Goal: Transaction & Acquisition: Purchase product/service

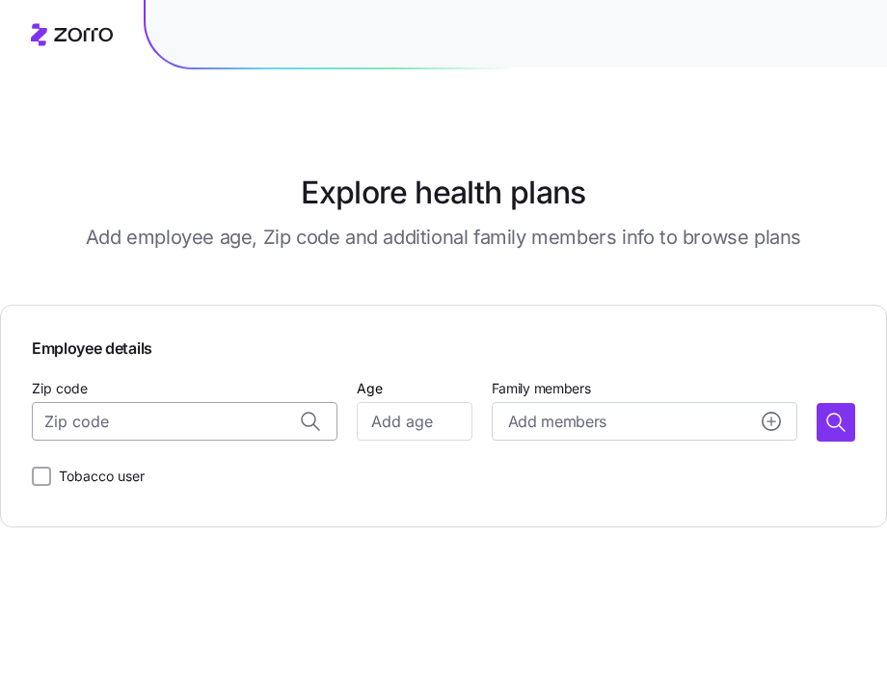
click at [166, 429] on input "Zip code" at bounding box center [185, 421] width 306 height 39
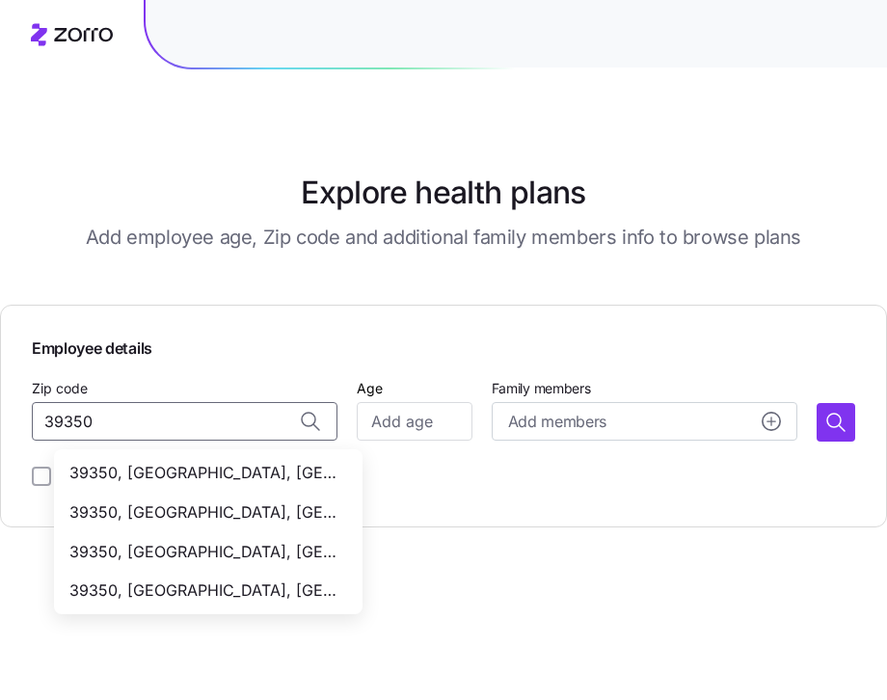
click at [228, 484] on span "39350, [GEOGRAPHIC_DATA], [GEOGRAPHIC_DATA]" at bounding box center [204, 473] width 270 height 24
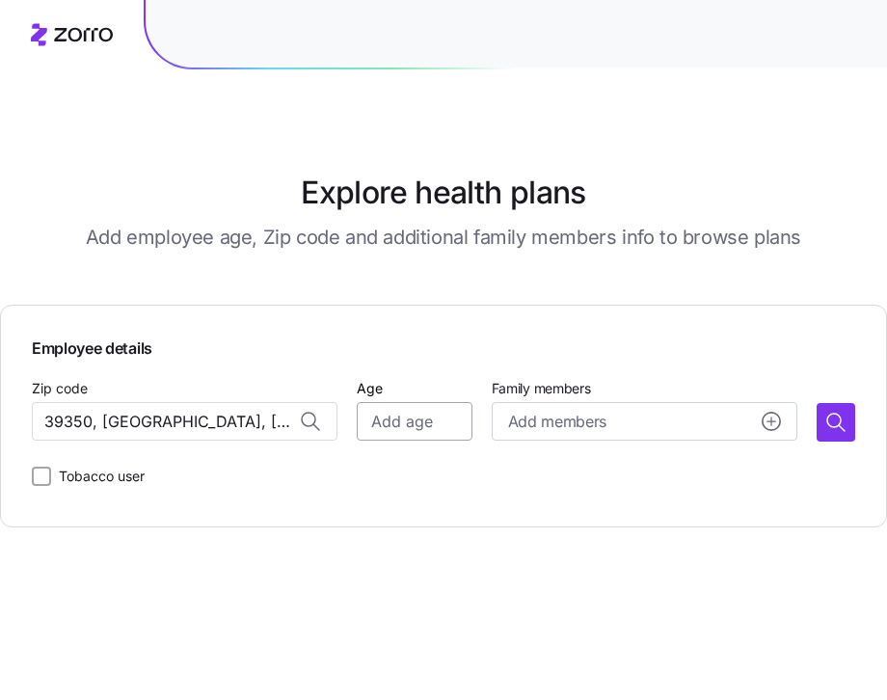
type input "39350, [GEOGRAPHIC_DATA], [GEOGRAPHIC_DATA]"
click at [438, 422] on input "Age" at bounding box center [414, 421] width 115 height 39
type input "35"
click at [821, 428] on button "button" at bounding box center [836, 422] width 39 height 39
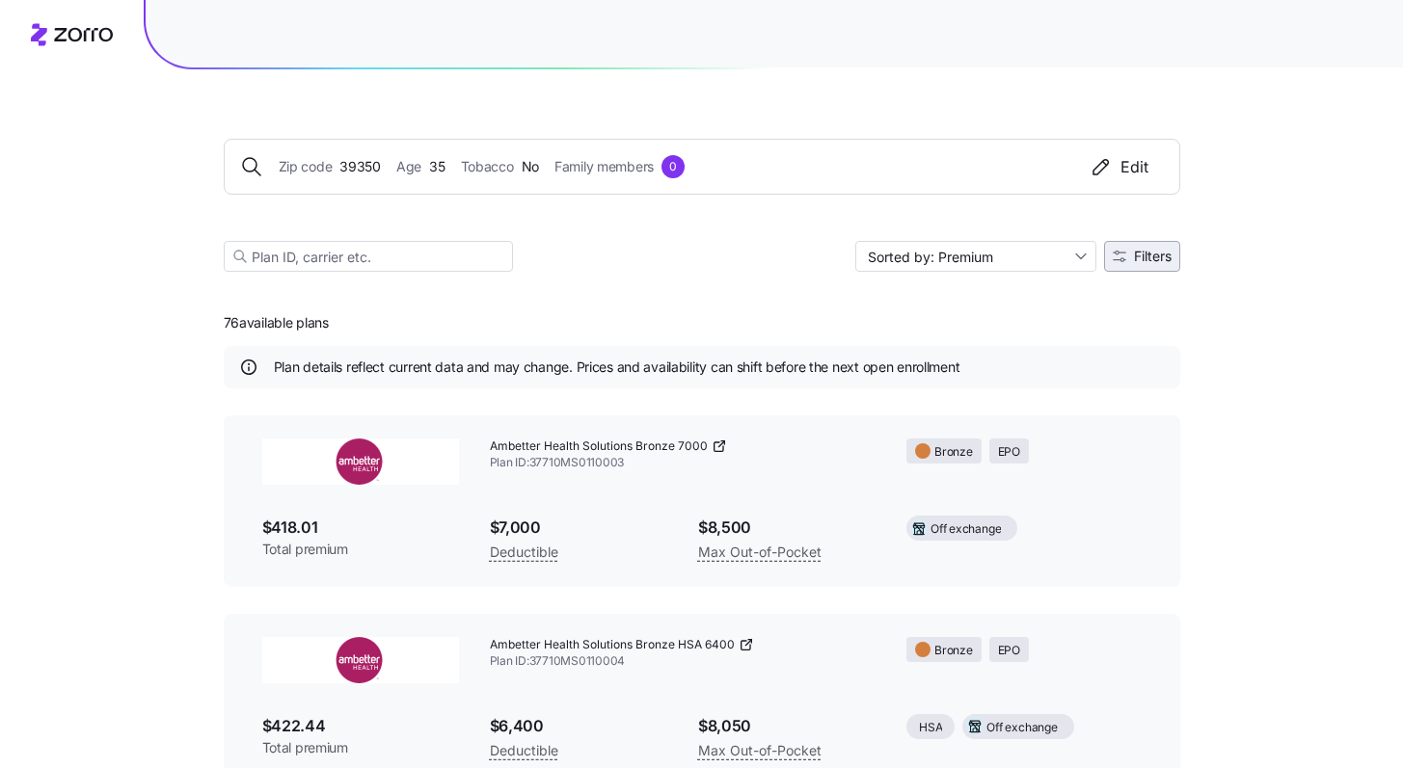
click at [886, 255] on span "Filters" at bounding box center [1153, 256] width 38 height 13
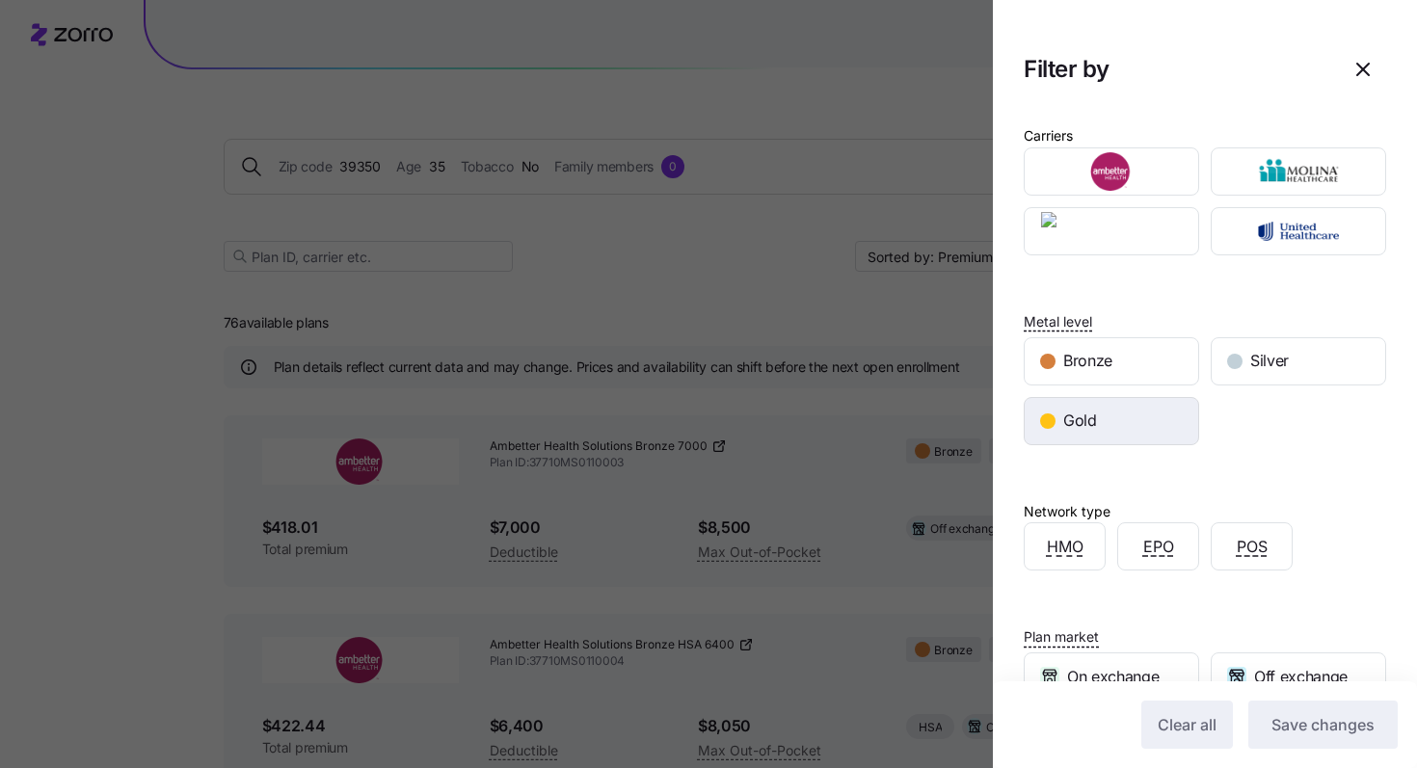
click at [886, 436] on div "Gold" at bounding box center [1112, 421] width 174 height 46
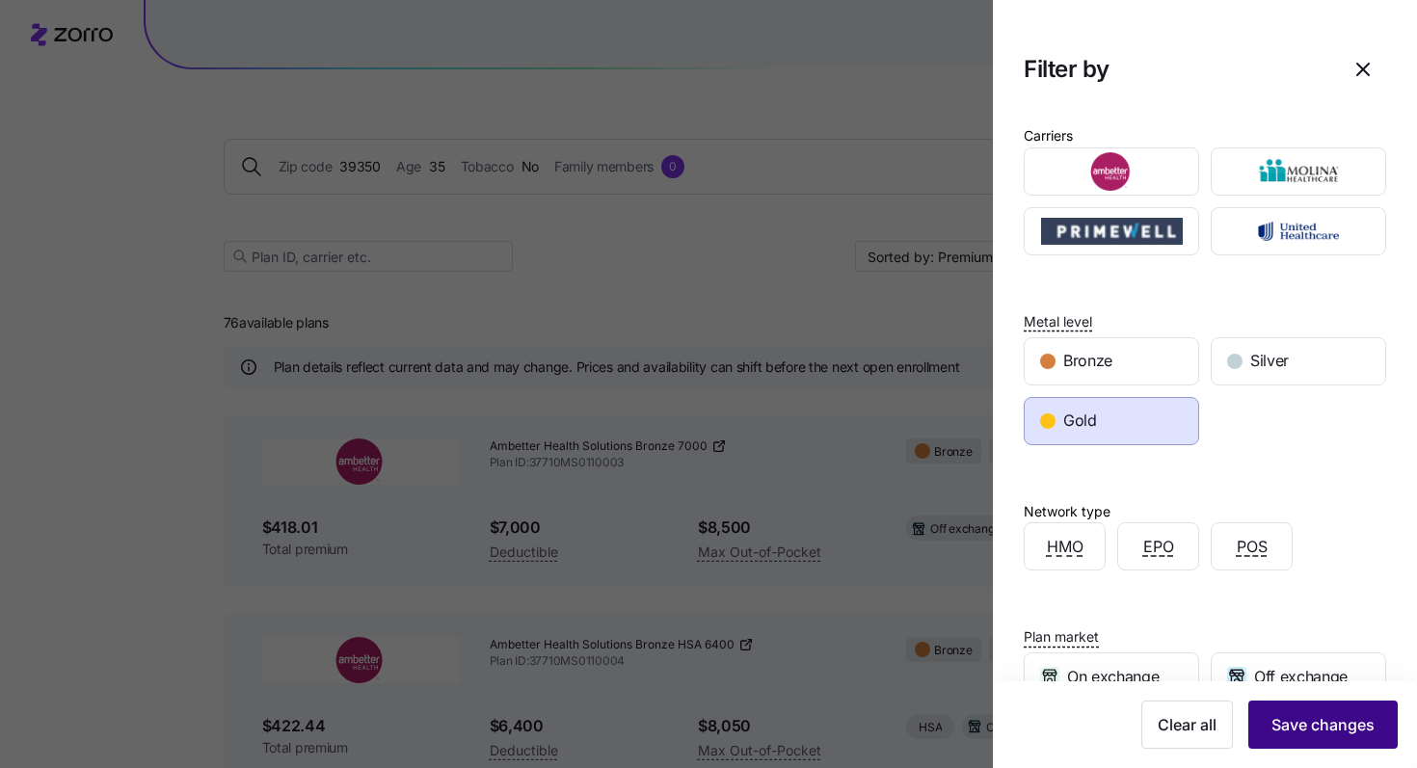
click at [886, 699] on button "Save changes" at bounding box center [1322, 725] width 149 height 48
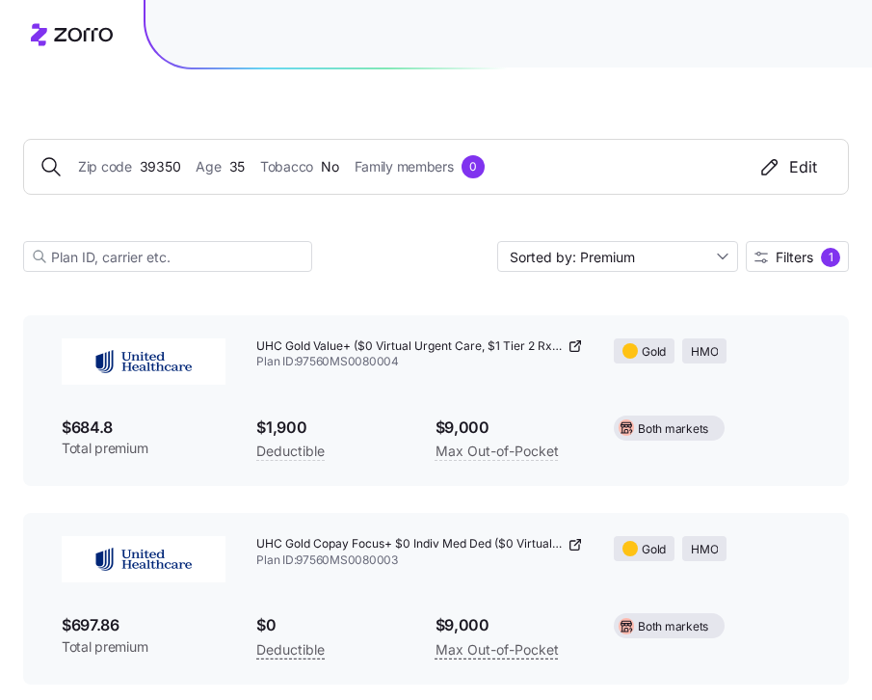
scroll to position [4477, 0]
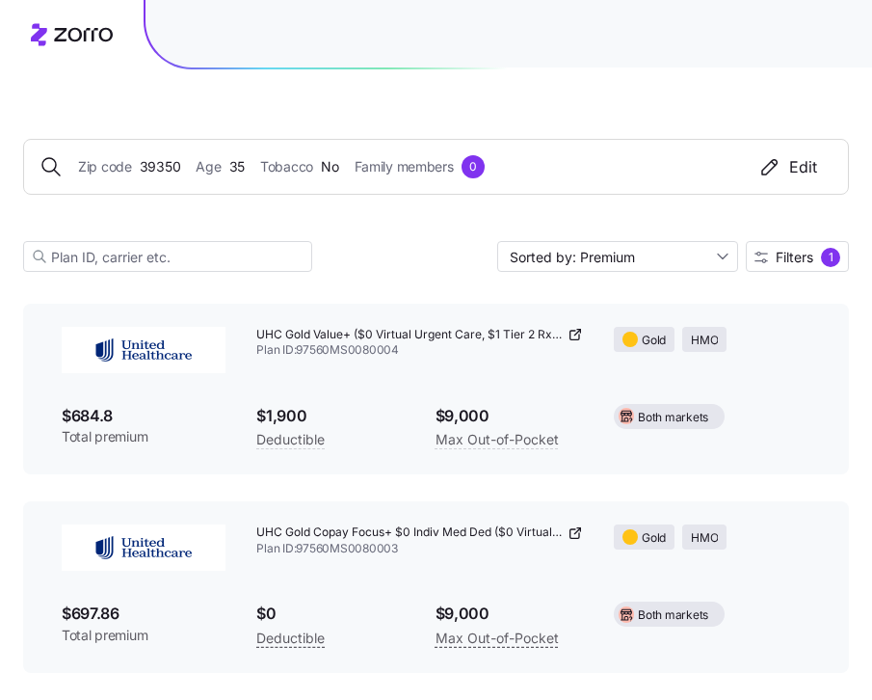
click at [572, 536] on icon at bounding box center [575, 532] width 15 height 15
click at [578, 334] on icon at bounding box center [575, 334] width 15 height 15
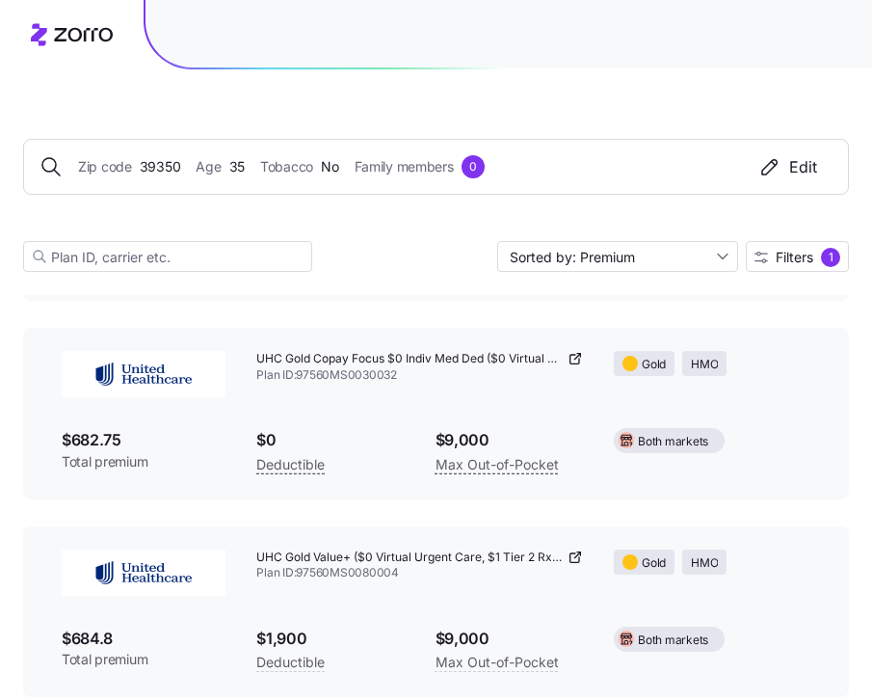
scroll to position [4187, 0]
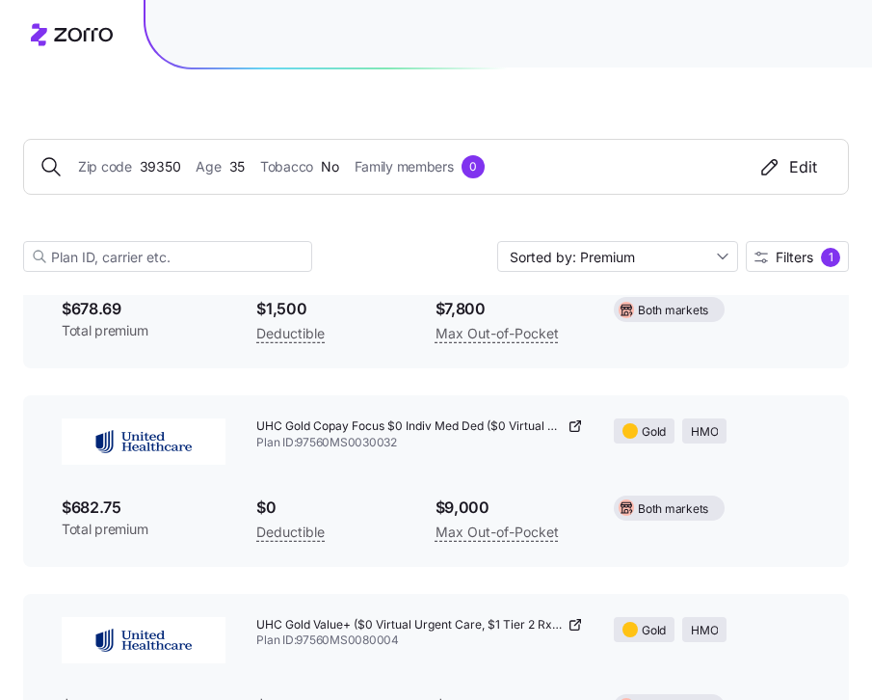
click at [573, 428] on icon at bounding box center [575, 425] width 15 height 15
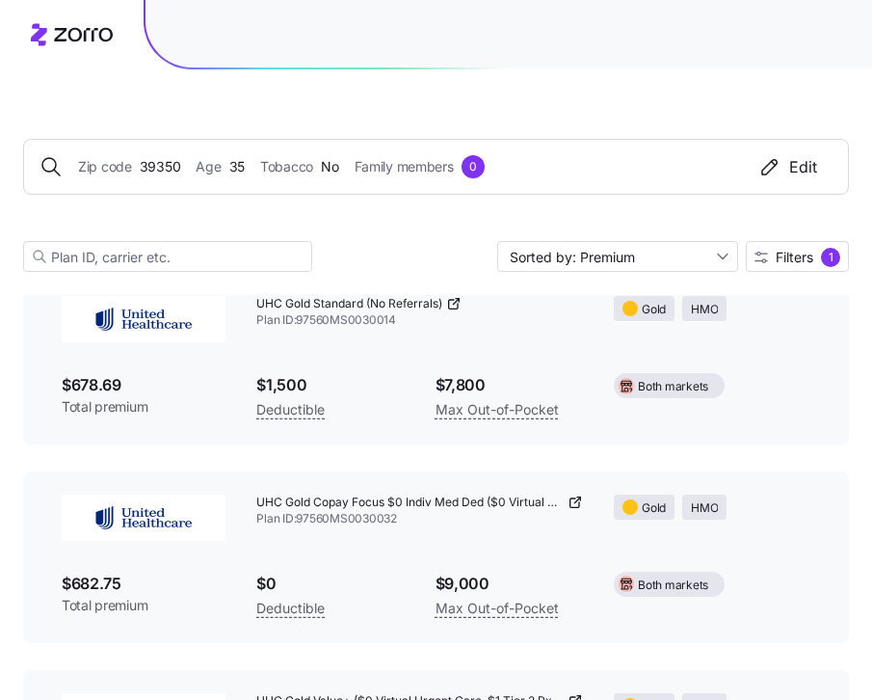
scroll to position [4132, 0]
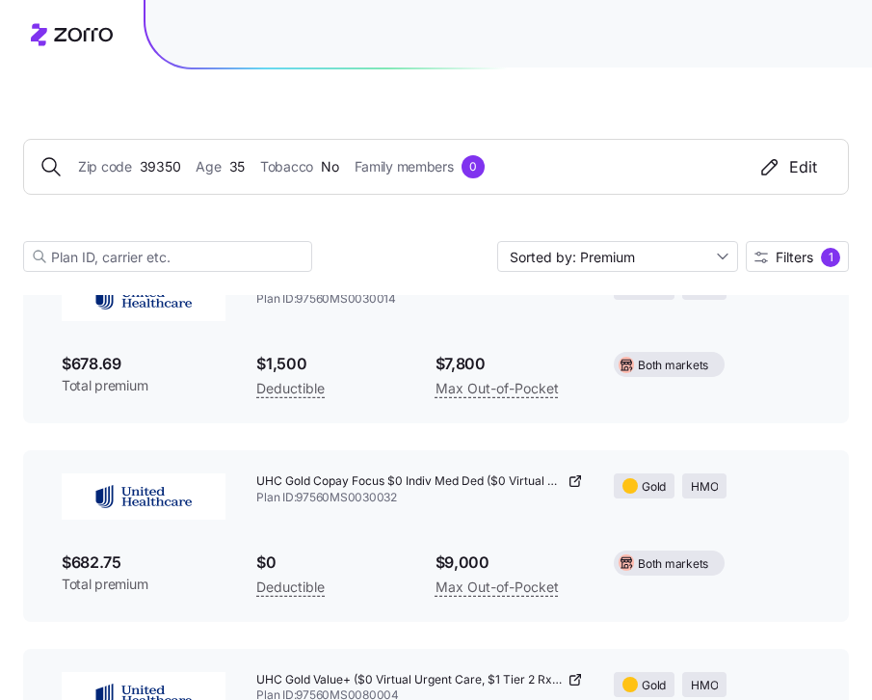
click at [575, 480] on icon at bounding box center [575, 480] width 15 height 15
click at [153, 166] on span "39350" at bounding box center [160, 166] width 41 height 21
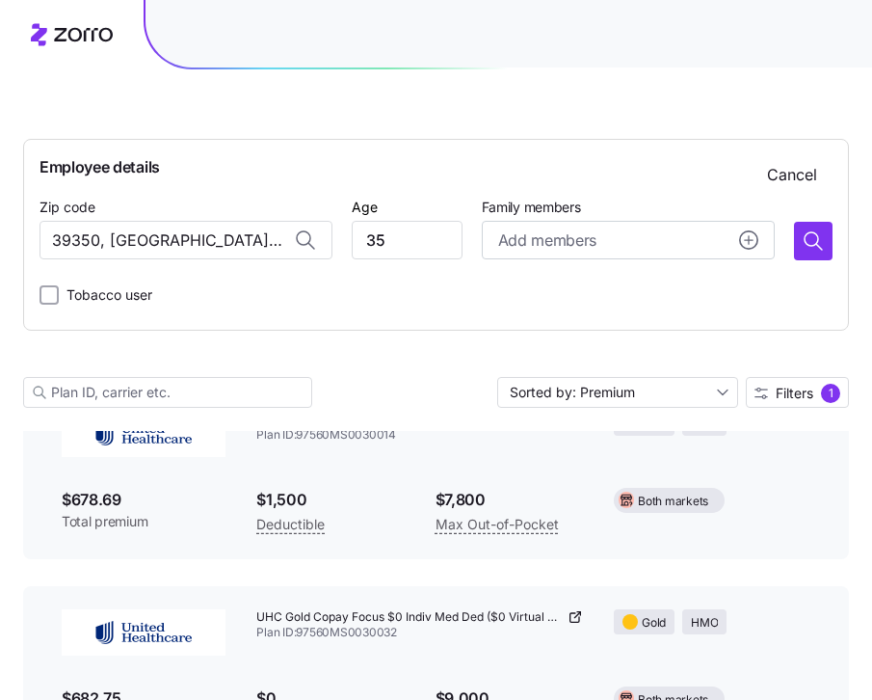
scroll to position [4268, 0]
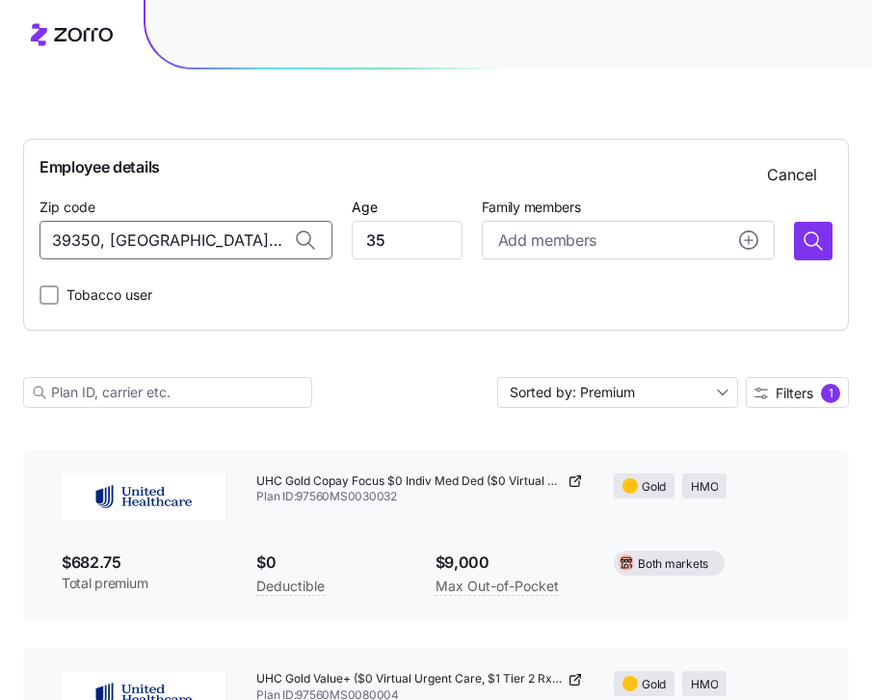
drag, startPoint x: 264, startPoint y: 247, endPoint x: 35, endPoint y: 234, distance: 229.8
click at [35, 234] on div "Employee details Cancel Zip code 39350, [GEOGRAPHIC_DATA], [GEOGRAPHIC_DATA] Ag…" at bounding box center [436, 235] width 826 height 192
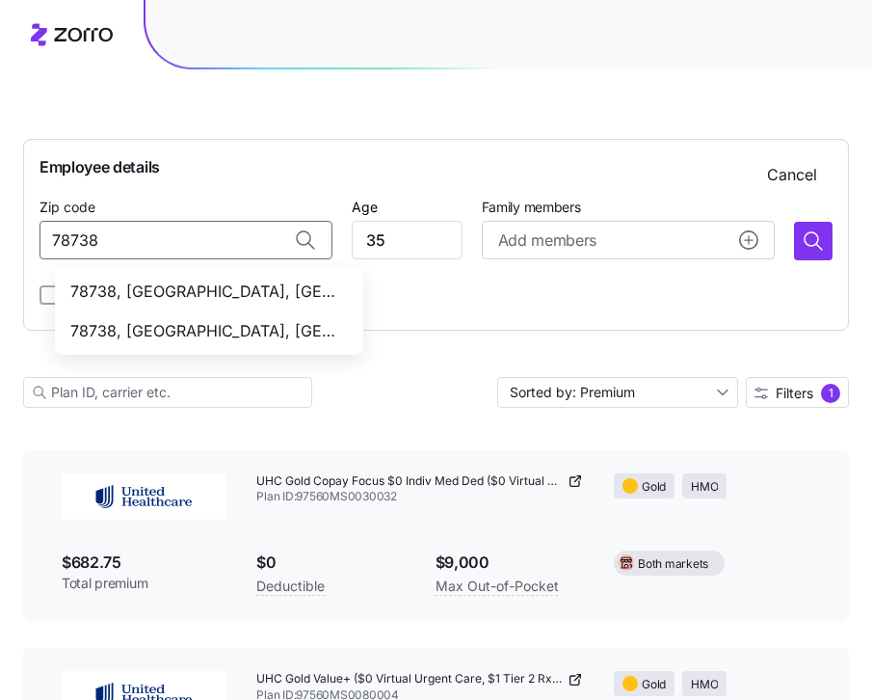
click at [228, 291] on span "78738, [GEOGRAPHIC_DATA], [GEOGRAPHIC_DATA]" at bounding box center [205, 292] width 270 height 24
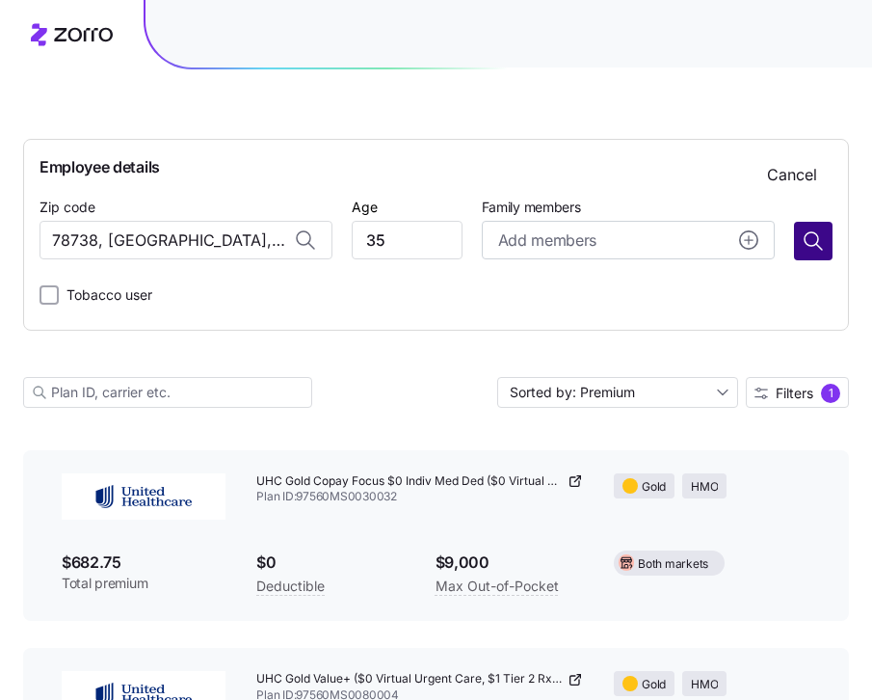
type input "78738, [GEOGRAPHIC_DATA], [GEOGRAPHIC_DATA]"
click at [817, 239] on icon "button" at bounding box center [813, 240] width 23 height 23
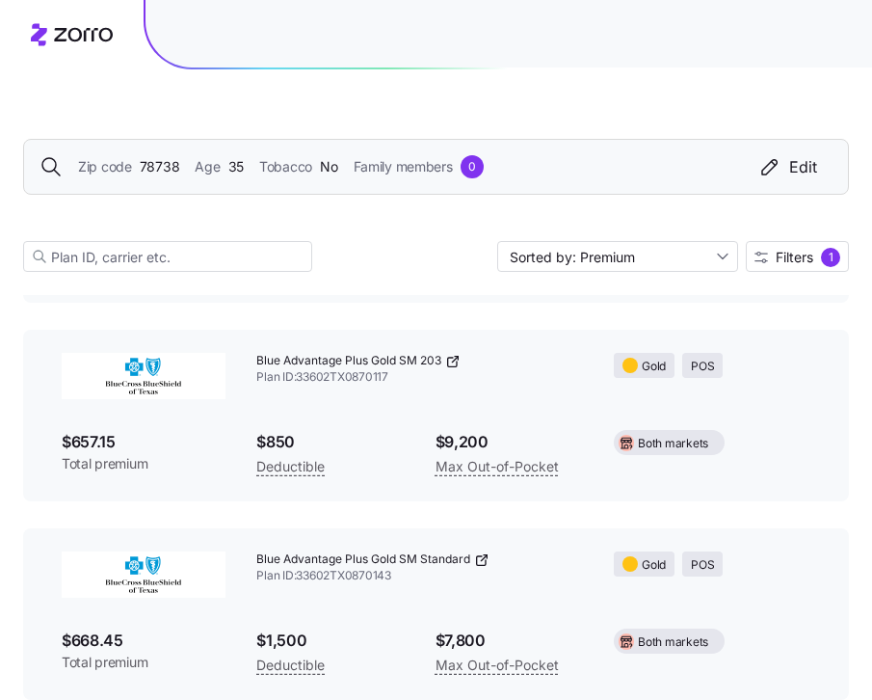
scroll to position [6659, 0]
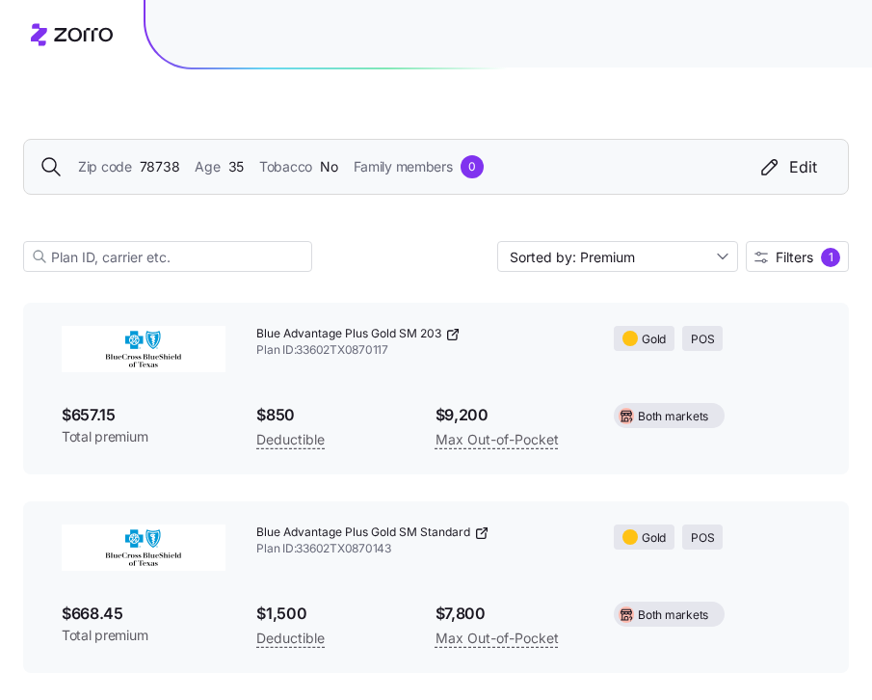
click at [163, 168] on span "78738" at bounding box center [160, 166] width 40 height 21
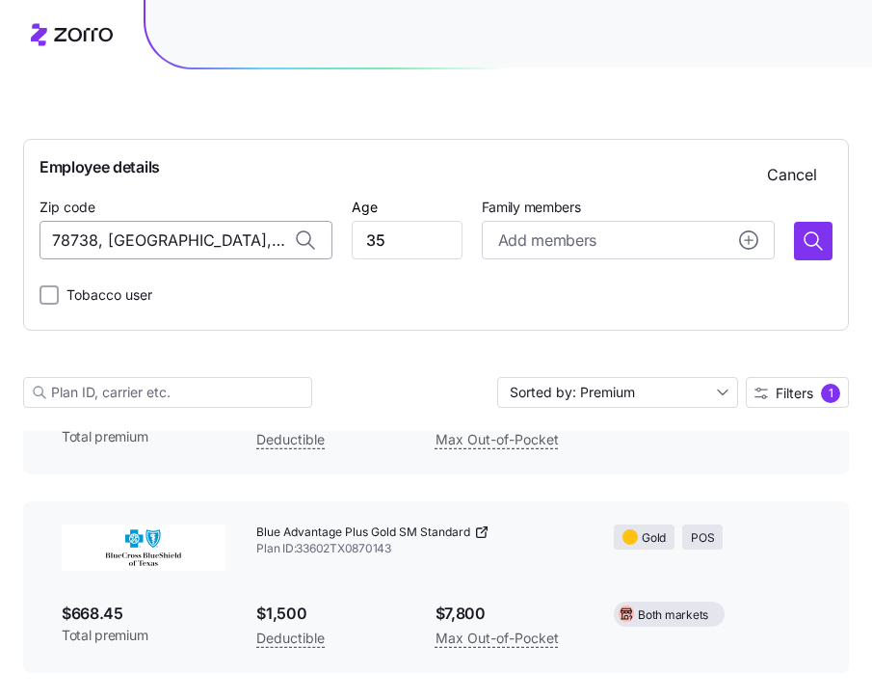
click at [222, 247] on input "78738, [GEOGRAPHIC_DATA], [GEOGRAPHIC_DATA]" at bounding box center [186, 240] width 293 height 39
drag, startPoint x: 241, startPoint y: 246, endPoint x: 13, endPoint y: 231, distance: 228.0
click at [238, 241] on input "78738, [GEOGRAPHIC_DATA], [GEOGRAPHIC_DATA]" at bounding box center [186, 240] width 293 height 39
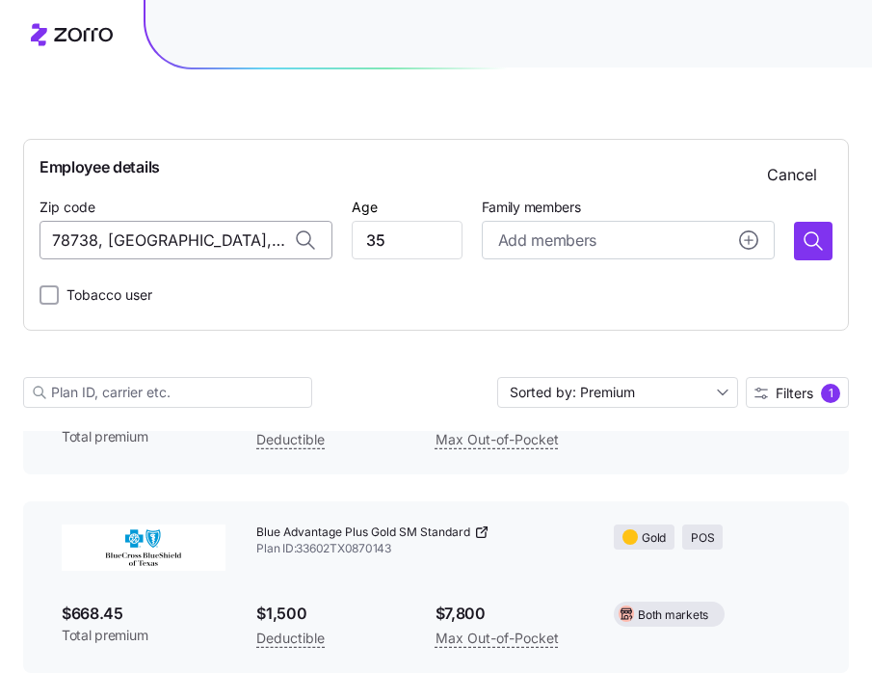
click at [238, 241] on input "78738, [GEOGRAPHIC_DATA], [GEOGRAPHIC_DATA]" at bounding box center [186, 240] width 293 height 39
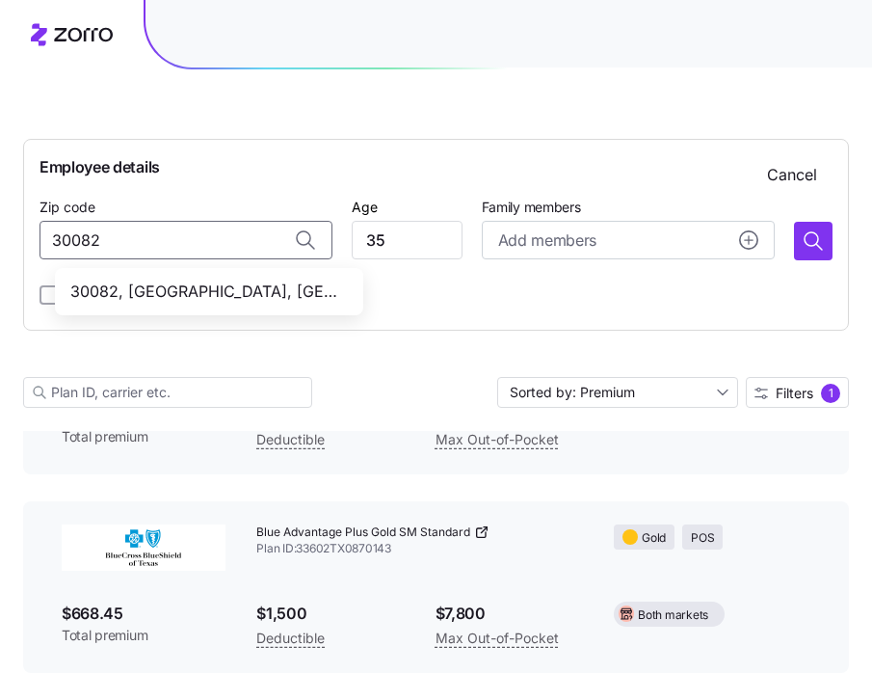
click at [249, 281] on span "30082, [GEOGRAPHIC_DATA], [GEOGRAPHIC_DATA]" at bounding box center [205, 292] width 270 height 24
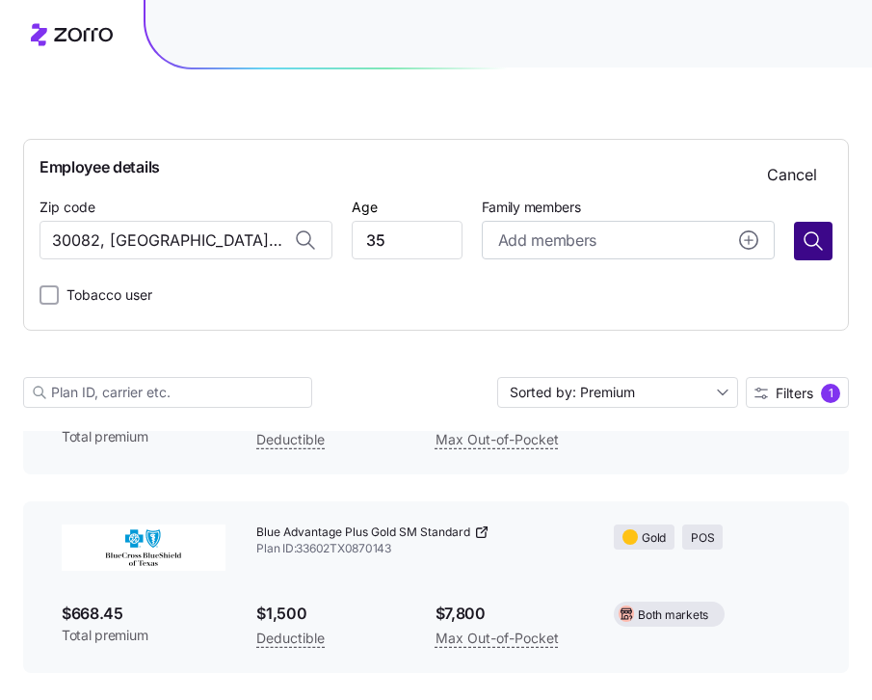
type input "30082, [GEOGRAPHIC_DATA], [GEOGRAPHIC_DATA]"
click at [810, 240] on icon "button" at bounding box center [813, 240] width 23 height 23
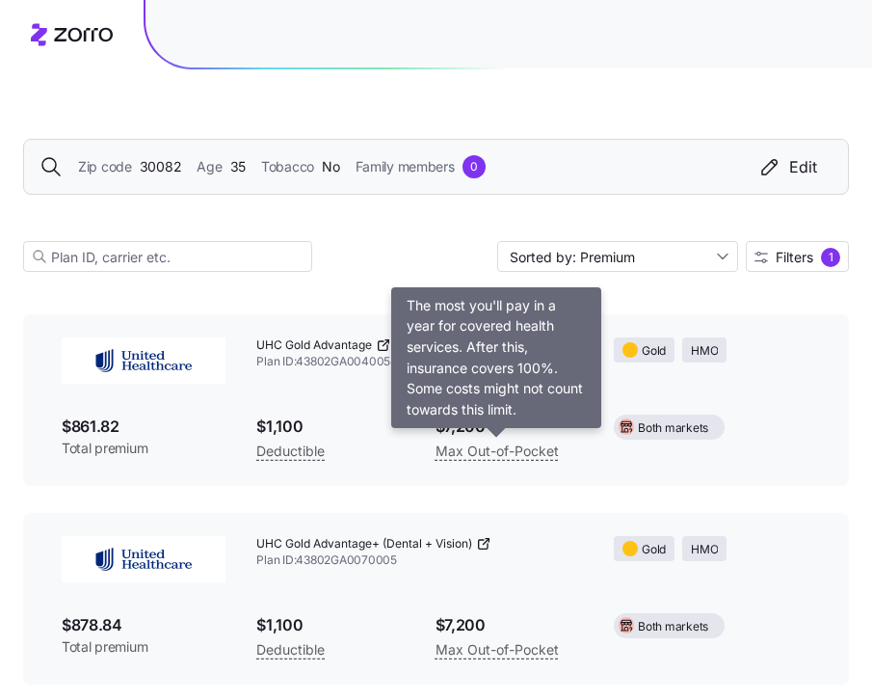
scroll to position [10997, 0]
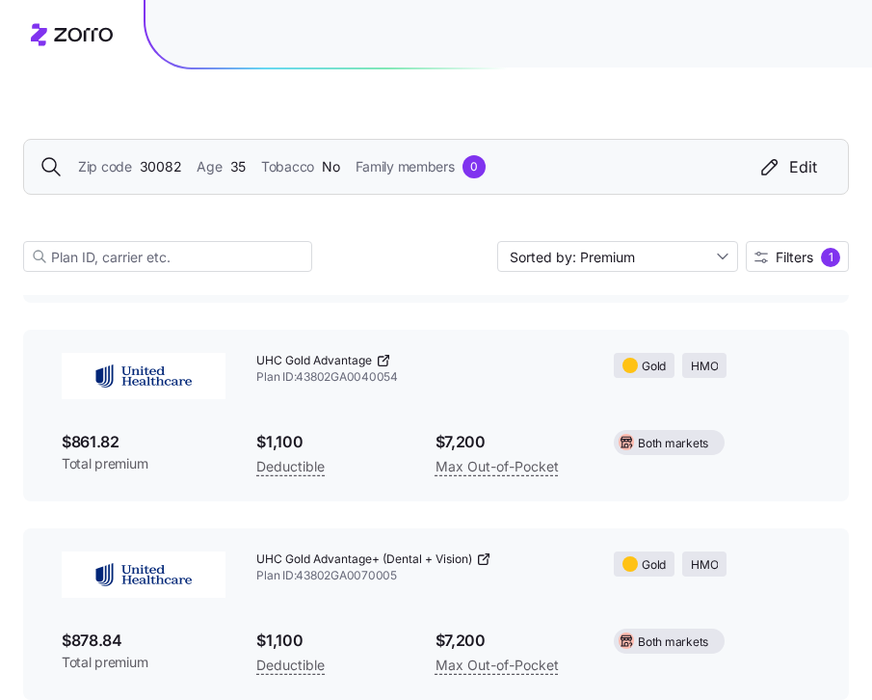
click at [167, 167] on span "30082" at bounding box center [161, 166] width 42 height 21
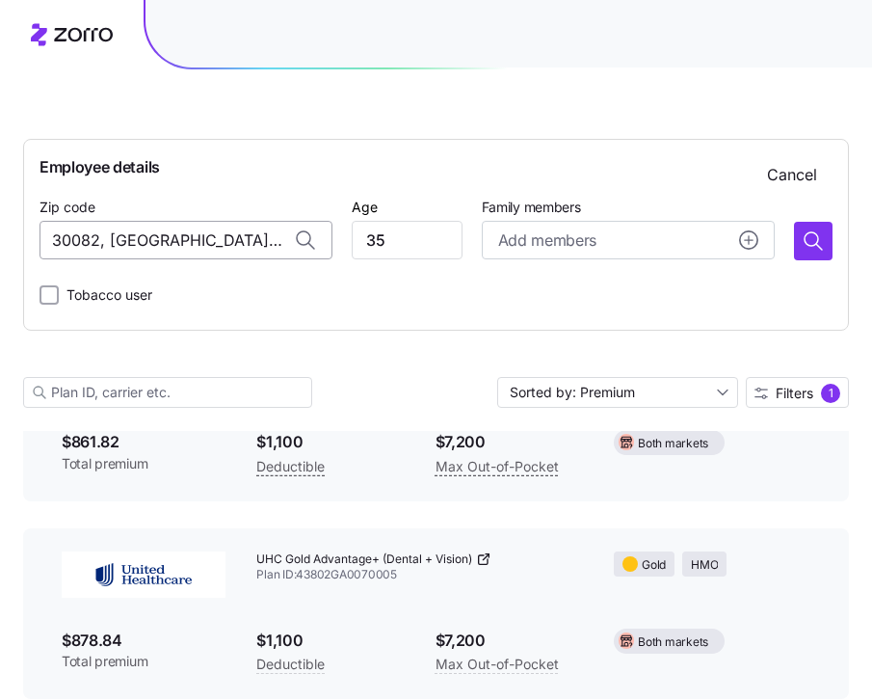
click at [207, 245] on input "30082, [GEOGRAPHIC_DATA], [GEOGRAPHIC_DATA]" at bounding box center [186, 240] width 293 height 39
drag, startPoint x: 228, startPoint y: 244, endPoint x: 6, endPoint y: 216, distance: 224.4
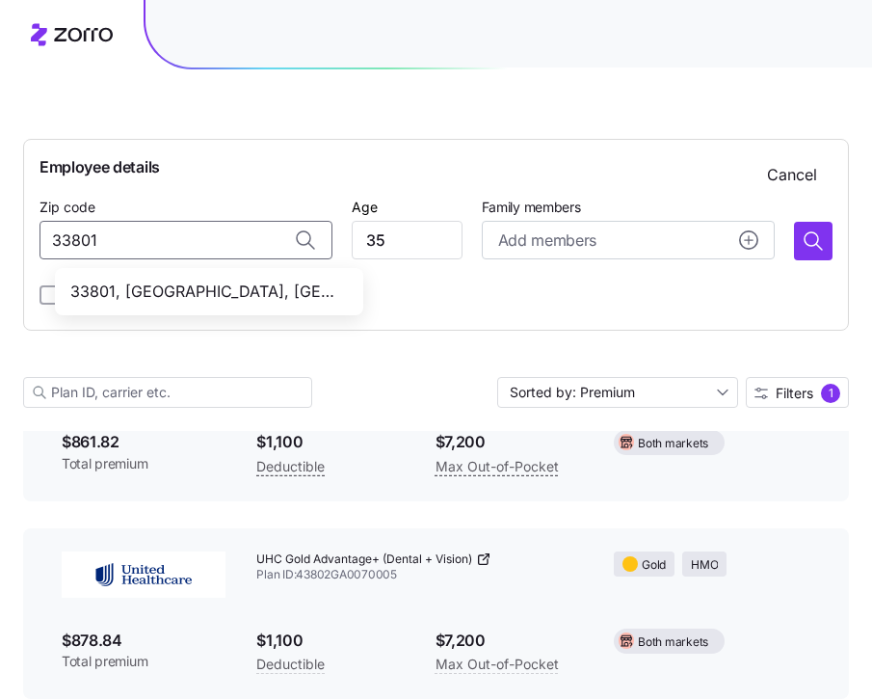
click at [282, 281] on span "33801, [GEOGRAPHIC_DATA], [GEOGRAPHIC_DATA]" at bounding box center [205, 292] width 270 height 24
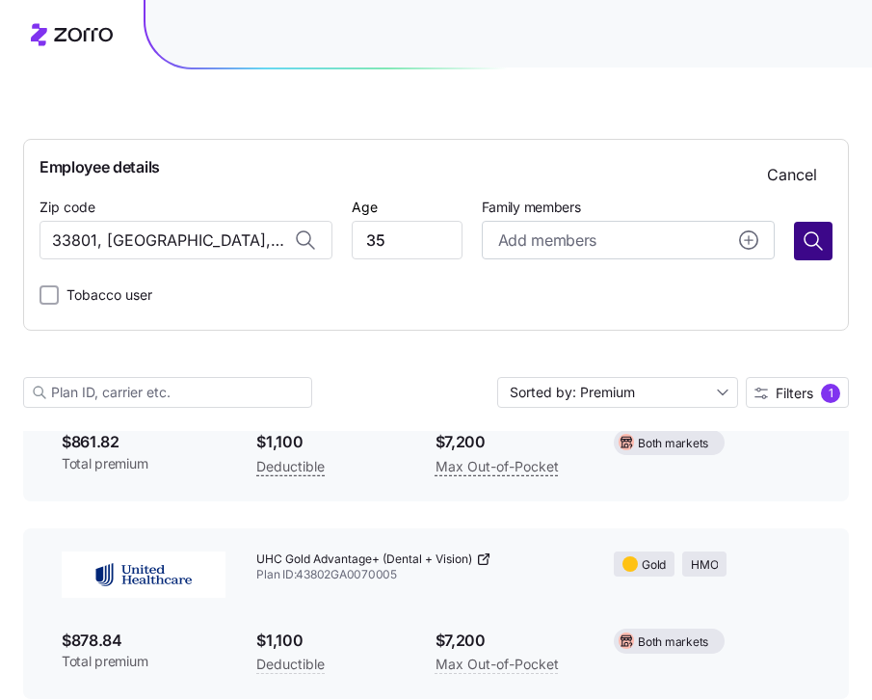
type input "33801, [GEOGRAPHIC_DATA], [GEOGRAPHIC_DATA]"
click at [824, 249] on icon "button" at bounding box center [813, 240] width 23 height 23
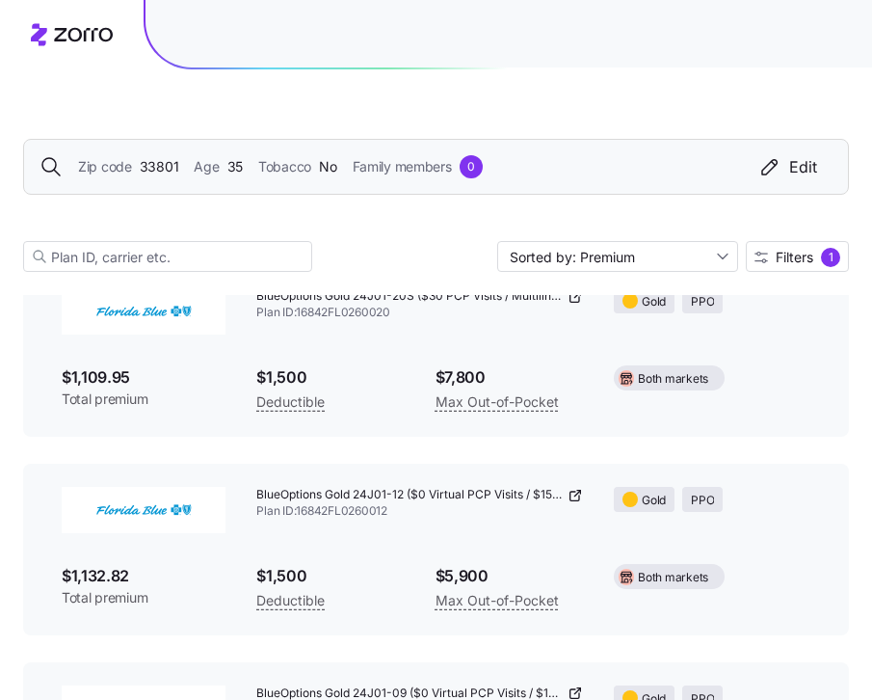
scroll to position [9833, 0]
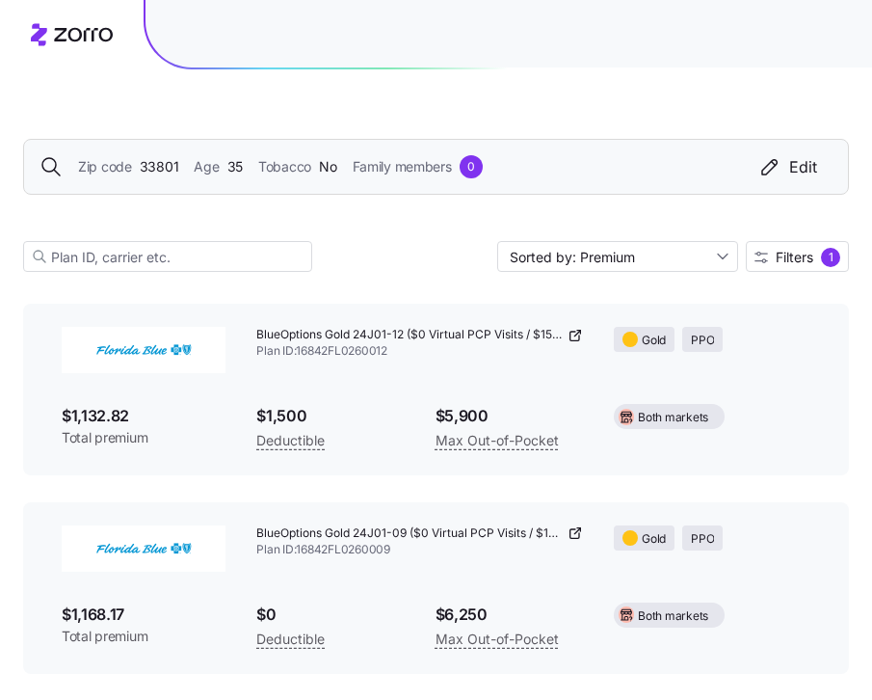
click at [573, 532] on icon at bounding box center [575, 532] width 15 height 15
click at [171, 165] on span "33801" at bounding box center [160, 166] width 40 height 21
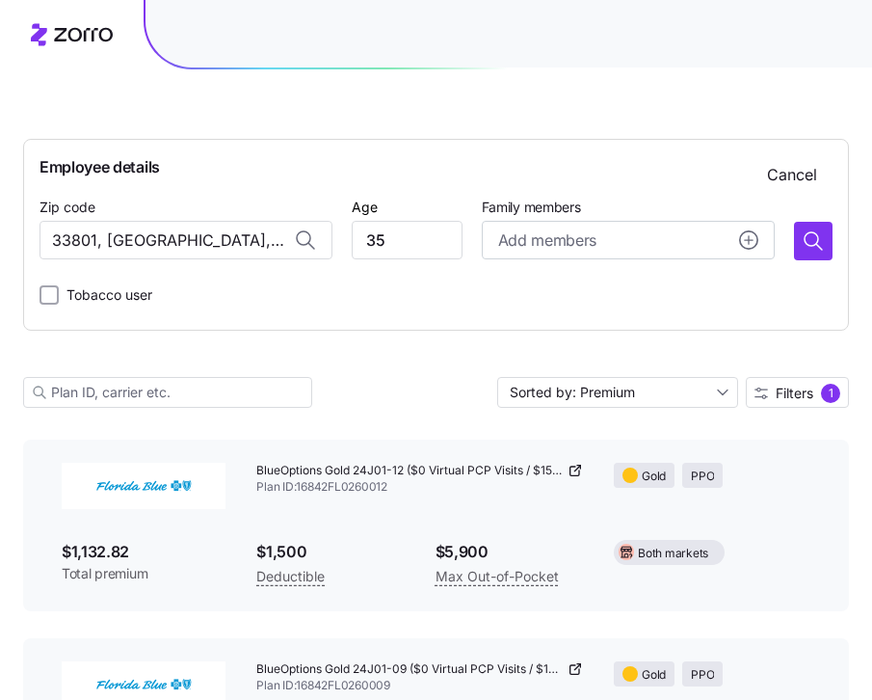
scroll to position [9969, 0]
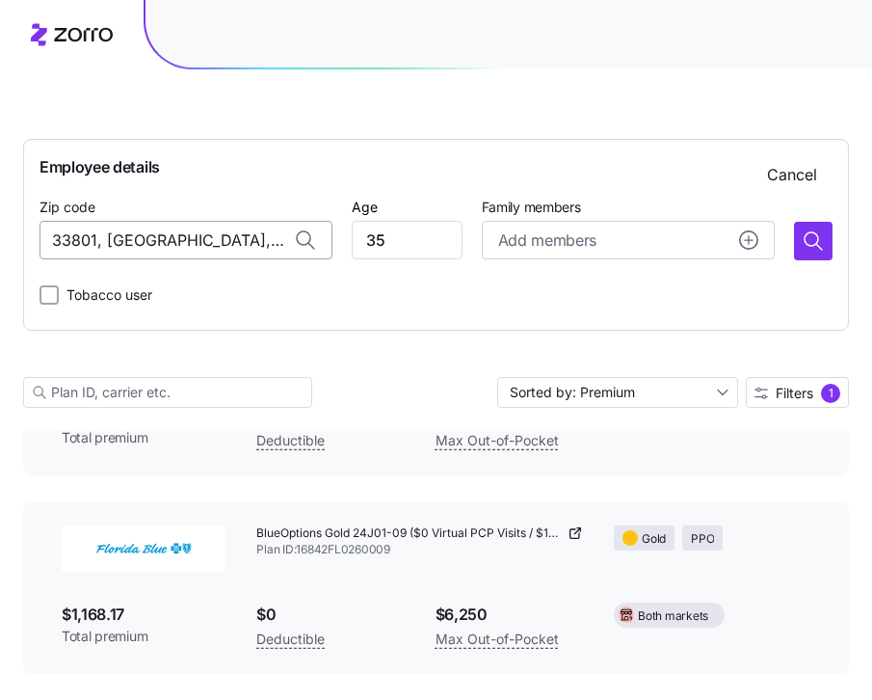
click at [216, 243] on input "33801, [GEOGRAPHIC_DATA], [GEOGRAPHIC_DATA]" at bounding box center [186, 240] width 293 height 39
drag, startPoint x: 143, startPoint y: 235, endPoint x: -13, endPoint y: 229, distance: 155.3
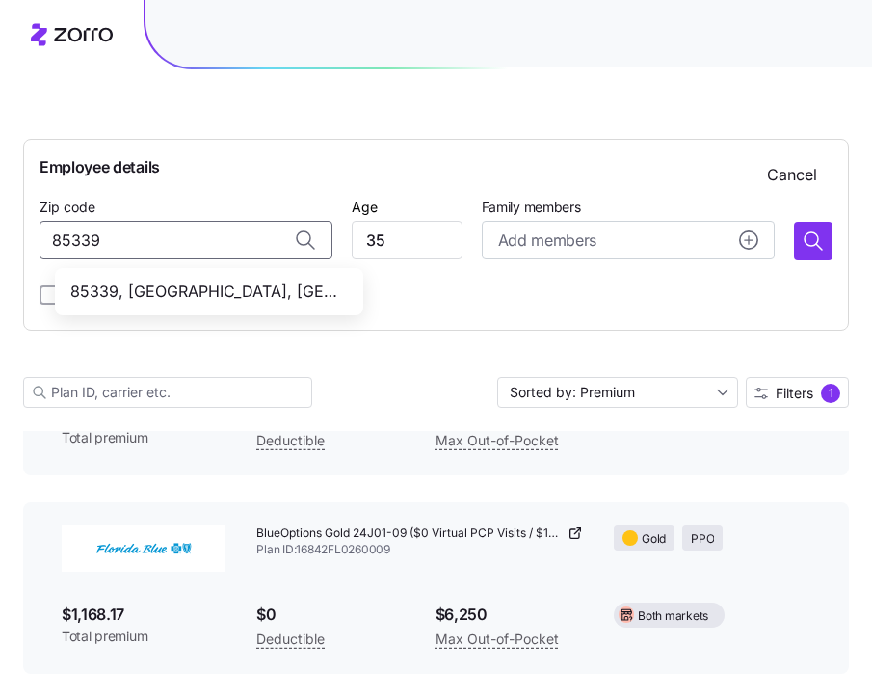
click at [170, 301] on span "85339, [GEOGRAPHIC_DATA], [GEOGRAPHIC_DATA]" at bounding box center [205, 292] width 270 height 24
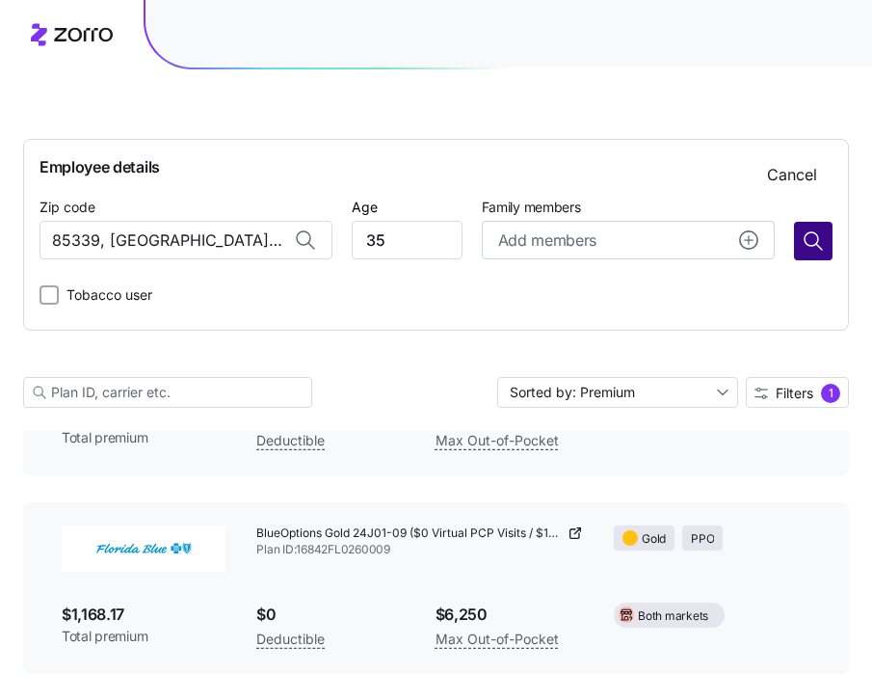
type input "85339, [GEOGRAPHIC_DATA], [GEOGRAPHIC_DATA]"
click at [821, 245] on icon "button" at bounding box center [813, 240] width 23 height 23
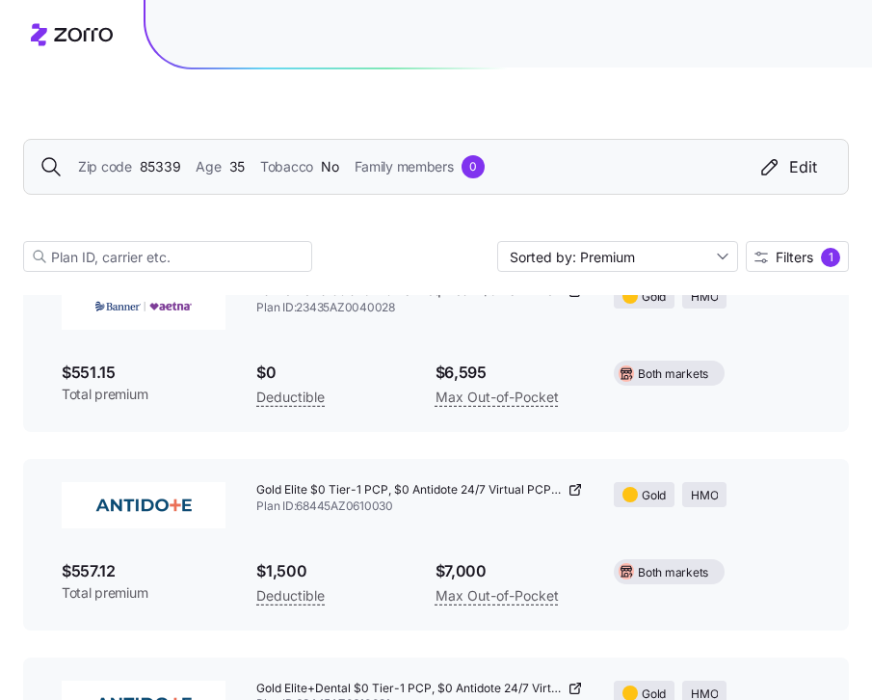
scroll to position [6659, 0]
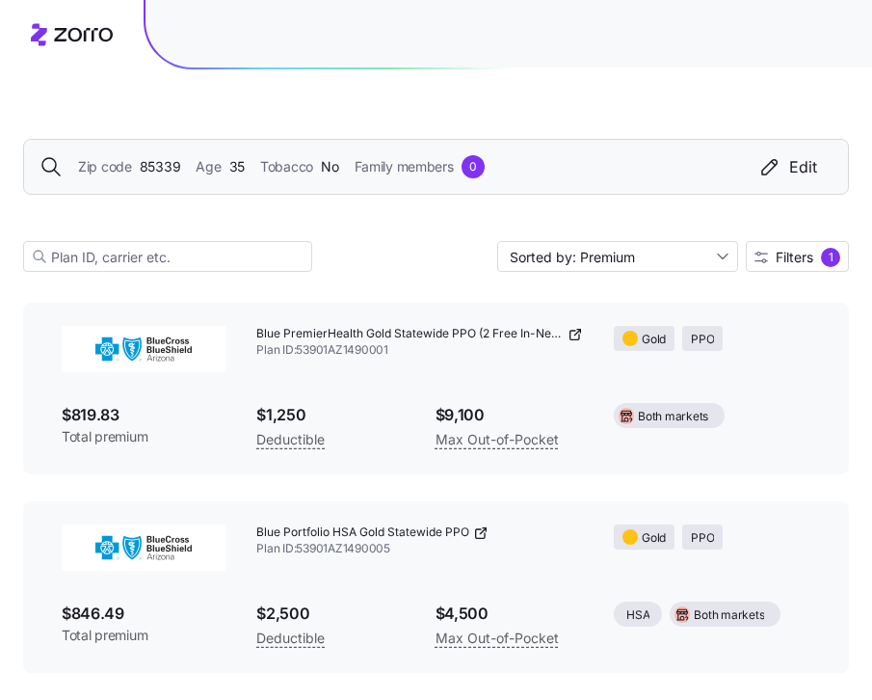
click at [161, 175] on span "85339" at bounding box center [160, 166] width 41 height 21
click at [174, 175] on span "85339" at bounding box center [160, 166] width 41 height 21
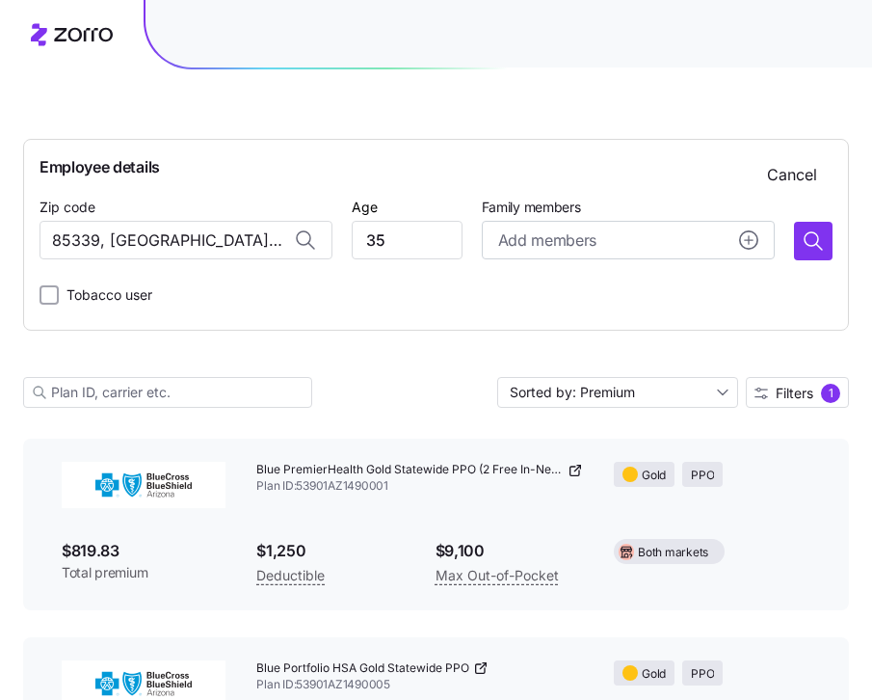
scroll to position [6795, 0]
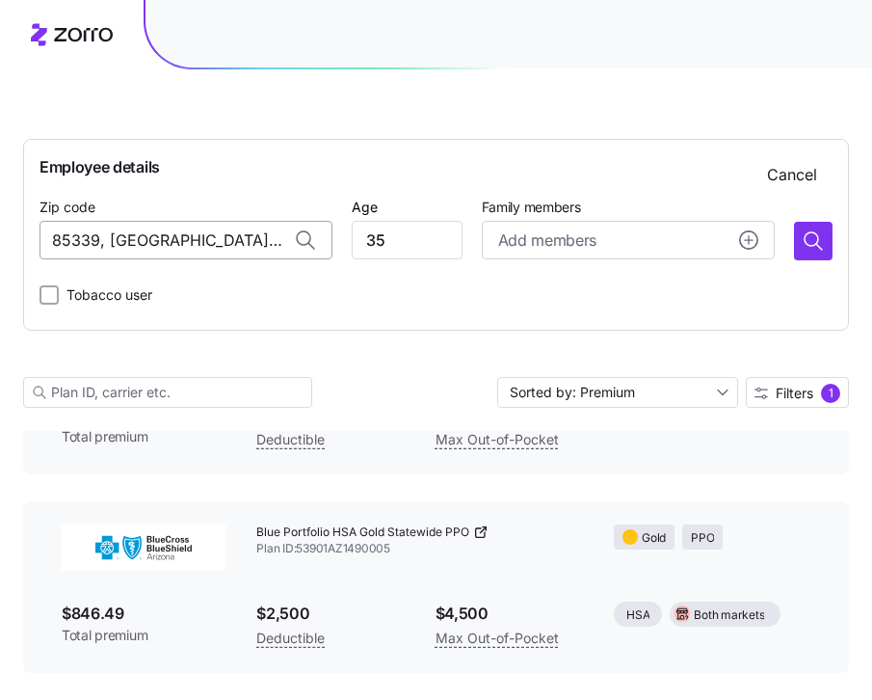
click at [195, 229] on input "85339, [GEOGRAPHIC_DATA], [GEOGRAPHIC_DATA]" at bounding box center [186, 240] width 293 height 39
drag, startPoint x: 266, startPoint y: 240, endPoint x: 20, endPoint y: 219, distance: 246.7
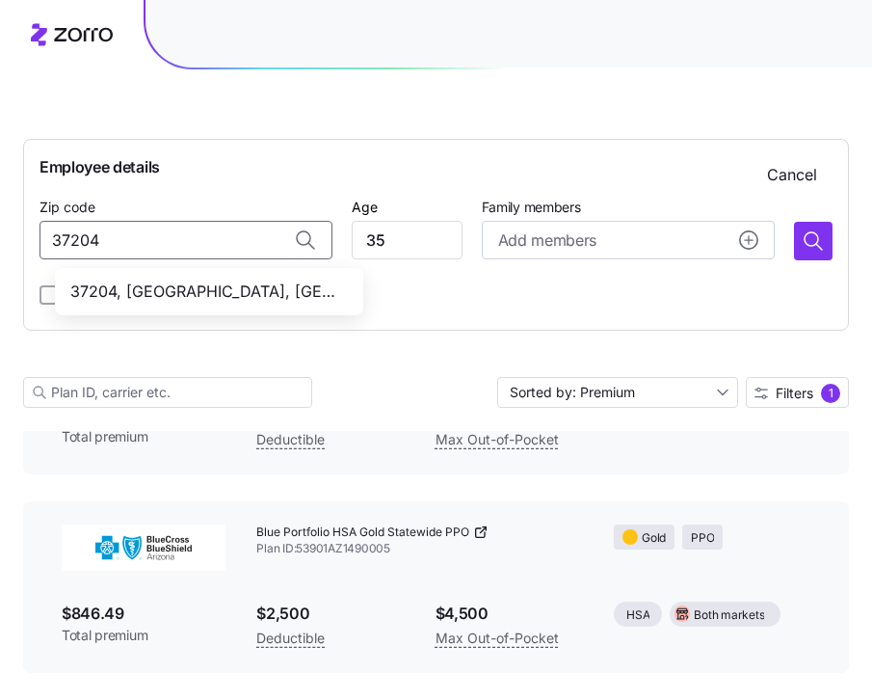
click at [165, 288] on span "37204, [GEOGRAPHIC_DATA], [GEOGRAPHIC_DATA]" at bounding box center [205, 292] width 270 height 24
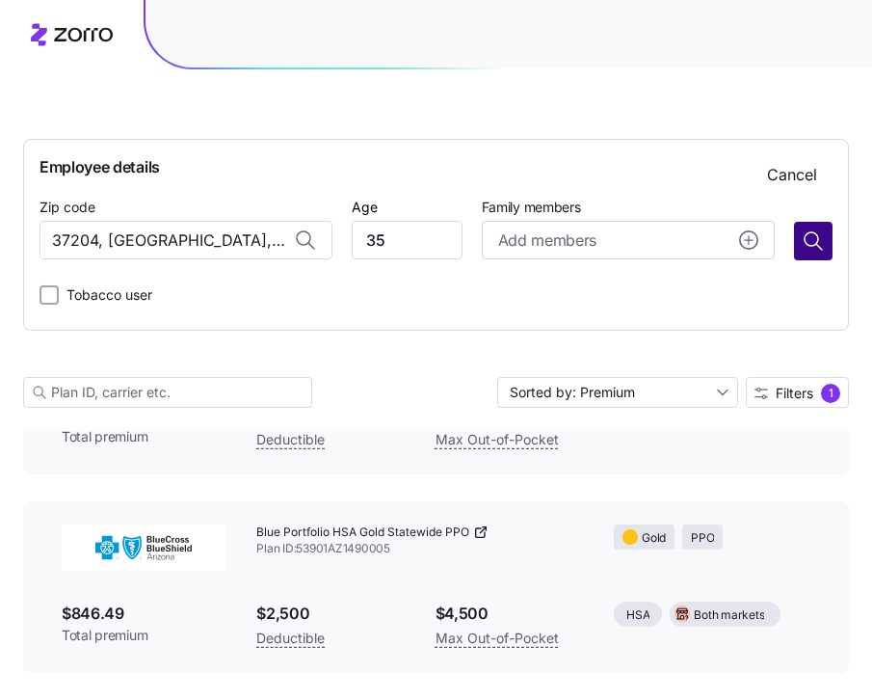
type input "37204, [GEOGRAPHIC_DATA], [GEOGRAPHIC_DATA]"
click at [809, 251] on icon "button" at bounding box center [813, 240] width 23 height 23
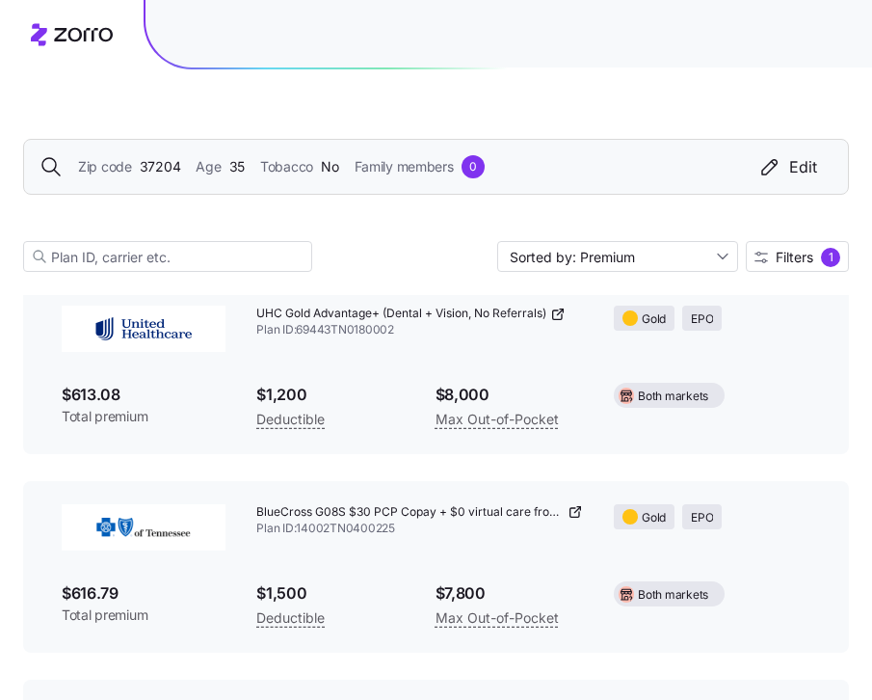
scroll to position [3485, 0]
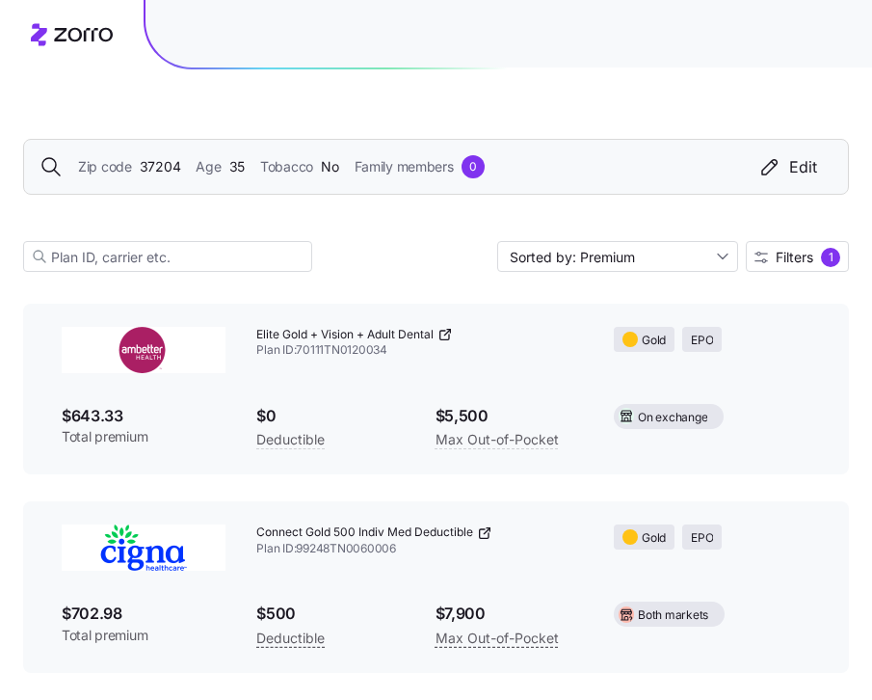
click at [161, 163] on span "37204" at bounding box center [160, 166] width 41 height 21
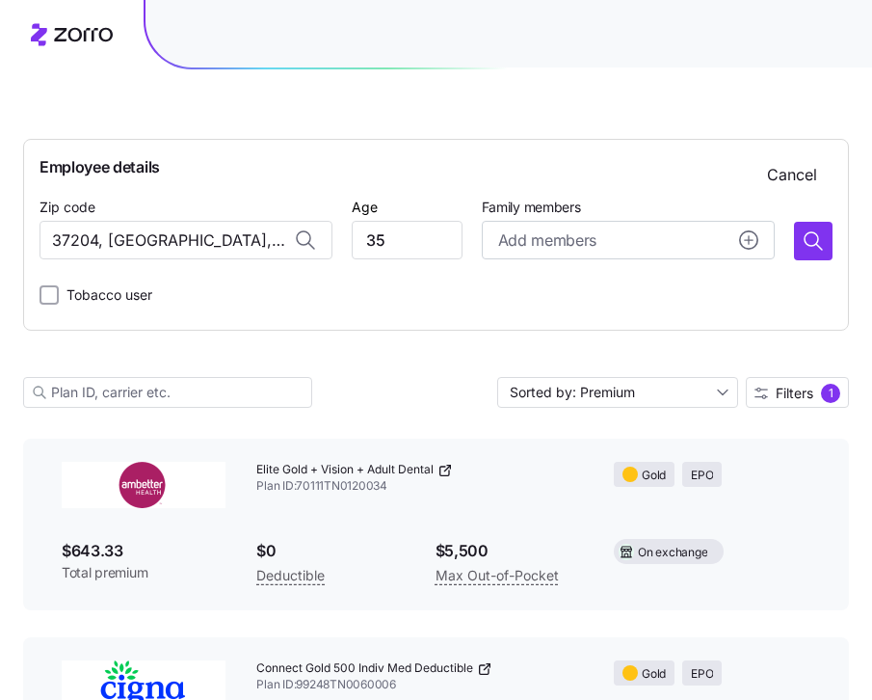
scroll to position [3621, 0]
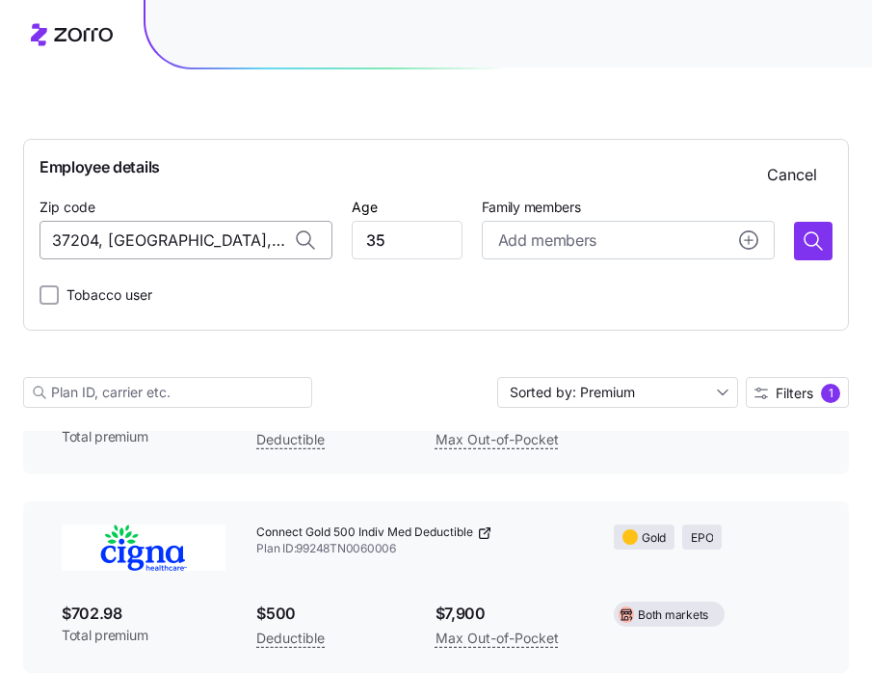
click at [181, 231] on input "37204, [GEOGRAPHIC_DATA], [GEOGRAPHIC_DATA]" at bounding box center [186, 240] width 293 height 39
drag, startPoint x: 266, startPoint y: 243, endPoint x: 59, endPoint y: 218, distance: 208.8
click at [40, 218] on div "Zip code 37204, [GEOGRAPHIC_DATA], [GEOGRAPHIC_DATA]" at bounding box center [186, 228] width 293 height 66
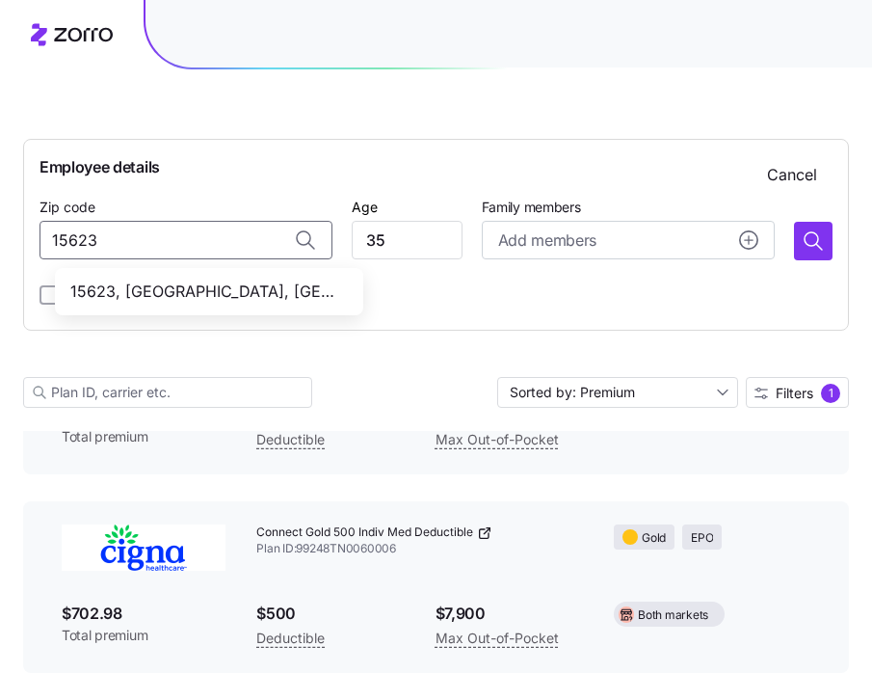
click at [187, 286] on span "15623, [GEOGRAPHIC_DATA], [GEOGRAPHIC_DATA]" at bounding box center [205, 292] width 270 height 24
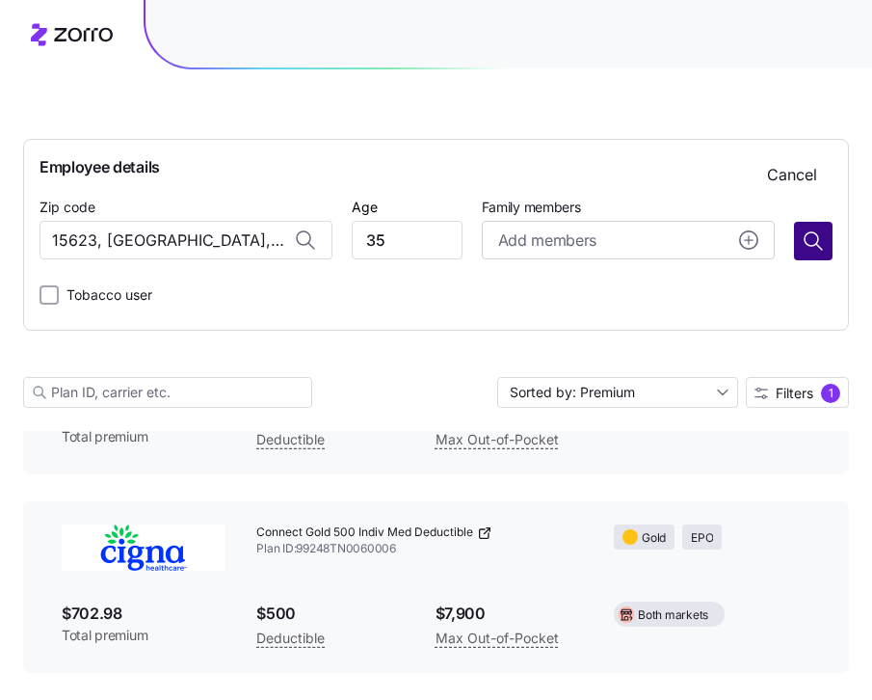
type input "15623, [GEOGRAPHIC_DATA], [GEOGRAPHIC_DATA]"
click at [817, 254] on button "button" at bounding box center [813, 241] width 39 height 39
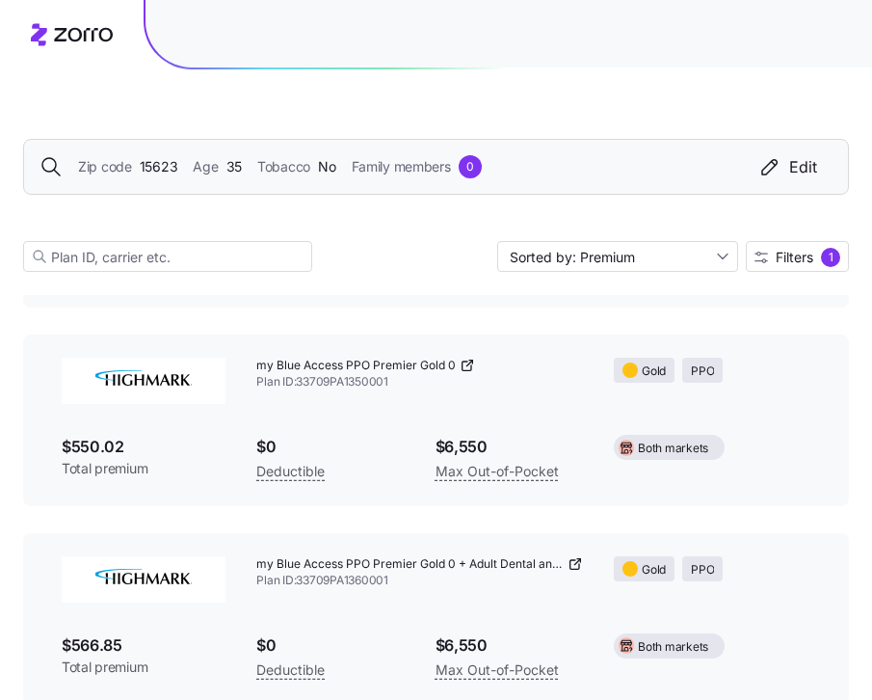
scroll to position [6032, 0]
click at [168, 169] on span "15623" at bounding box center [159, 166] width 39 height 21
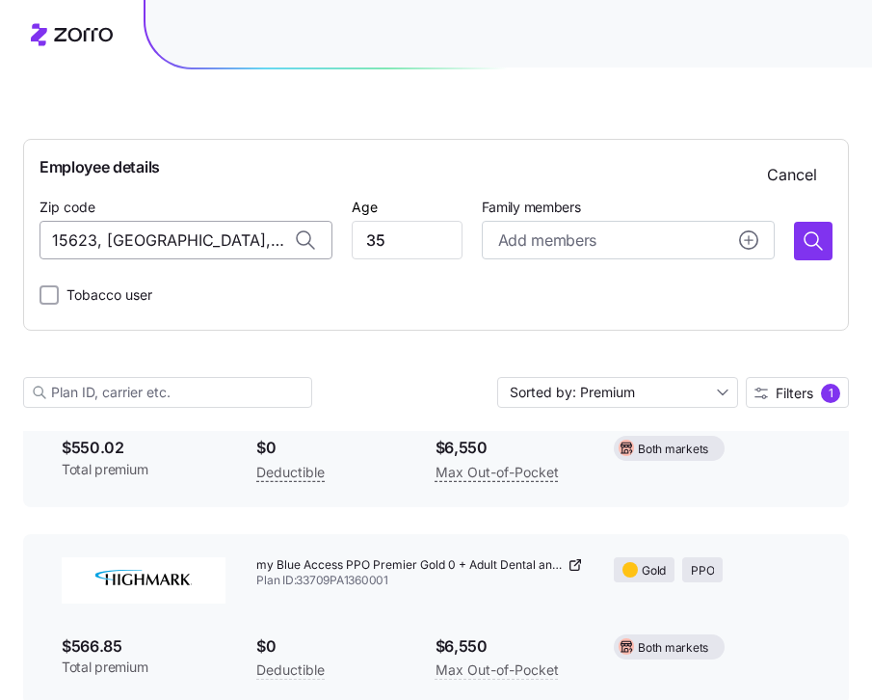
click at [218, 248] on input "15623, [GEOGRAPHIC_DATA], [GEOGRAPHIC_DATA]" at bounding box center [186, 240] width 293 height 39
click at [217, 248] on input "15623, [GEOGRAPHIC_DATA], [GEOGRAPHIC_DATA]" at bounding box center [186, 240] width 293 height 39
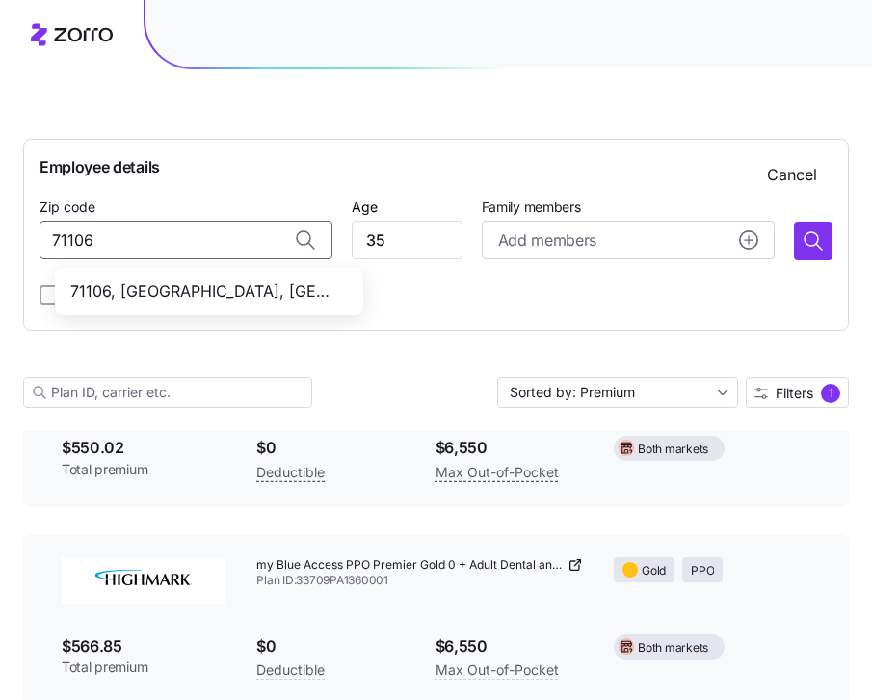
click at [251, 280] on span "71106, [GEOGRAPHIC_DATA], [GEOGRAPHIC_DATA]" at bounding box center [205, 292] width 270 height 24
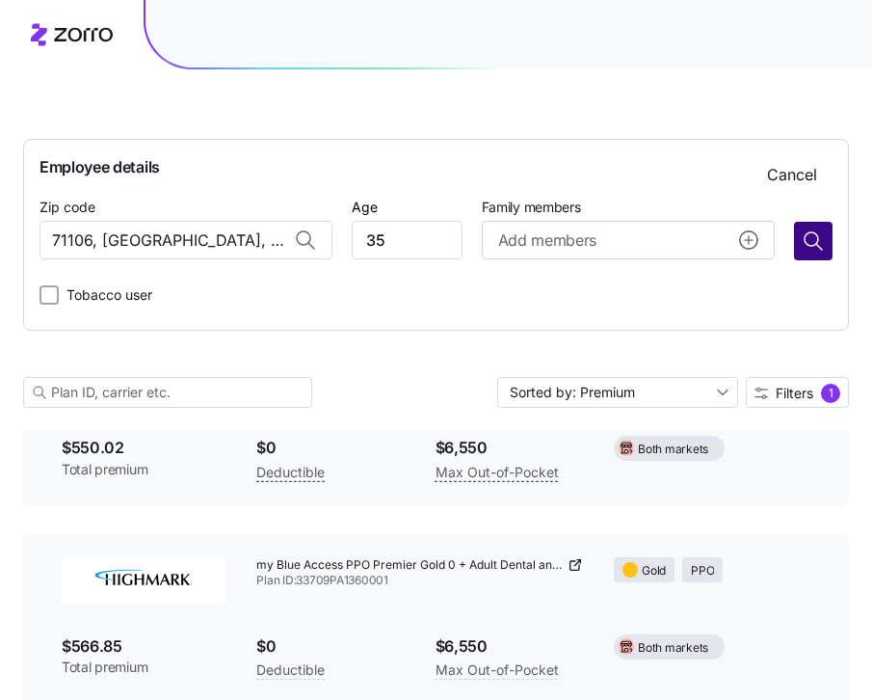
type input "71106, [GEOGRAPHIC_DATA], [GEOGRAPHIC_DATA]"
click at [816, 243] on icon "button" at bounding box center [813, 240] width 23 height 23
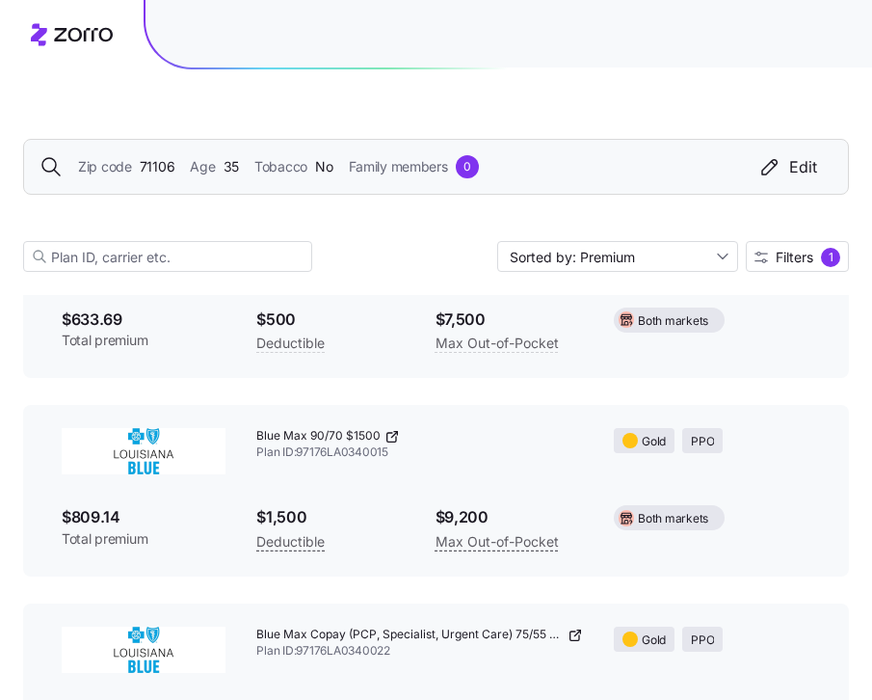
scroll to position [3683, 0]
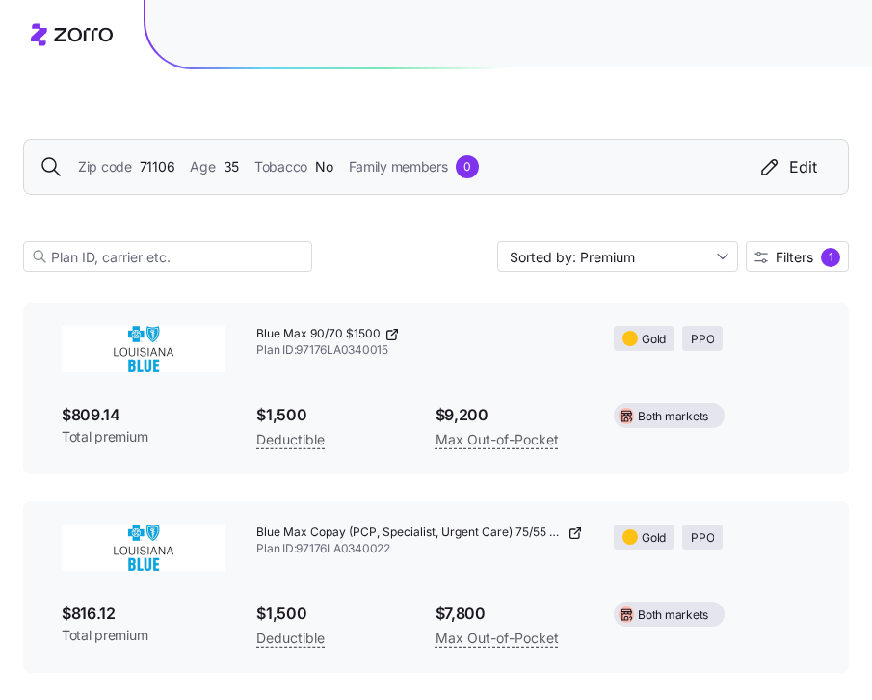
click at [164, 166] on span "71106" at bounding box center [158, 166] width 36 height 21
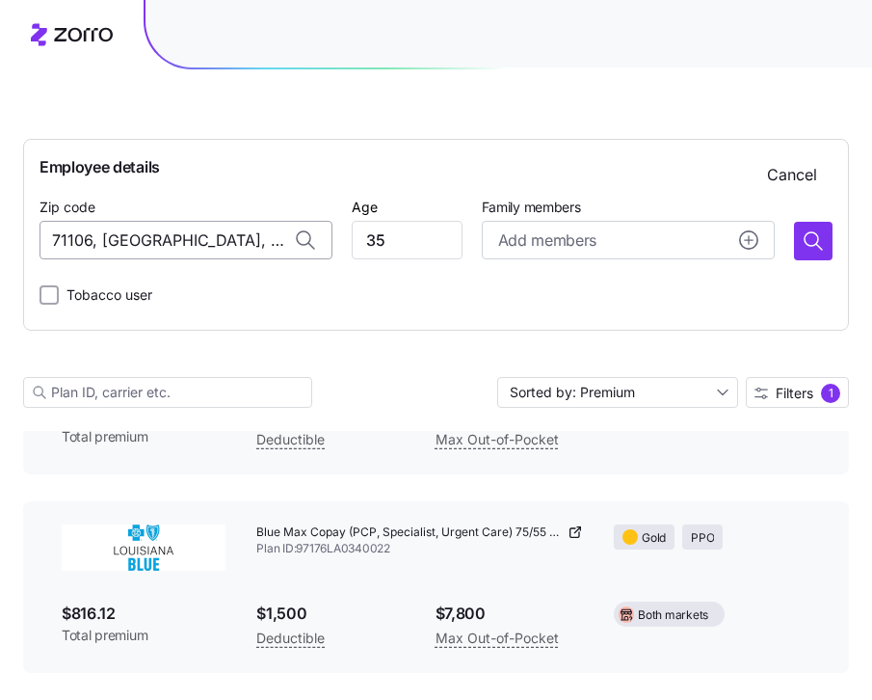
drag, startPoint x: 237, startPoint y: 240, endPoint x: 44, endPoint y: 221, distance: 193.8
click at [44, 221] on input "71106, [GEOGRAPHIC_DATA], [GEOGRAPHIC_DATA]" at bounding box center [186, 240] width 293 height 39
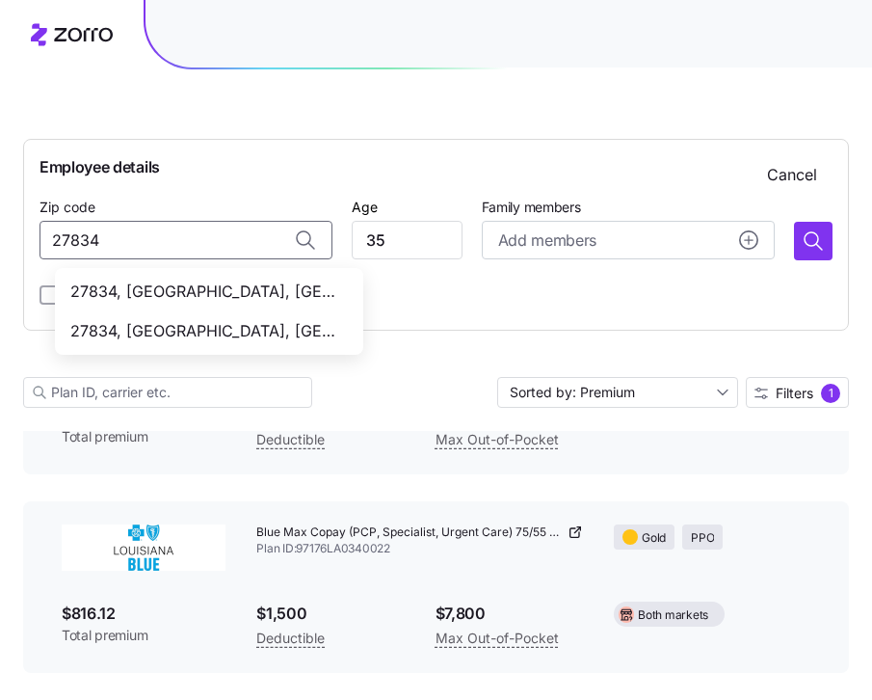
click at [283, 283] on span "27834, [GEOGRAPHIC_DATA], [GEOGRAPHIC_DATA]" at bounding box center [205, 292] width 270 height 24
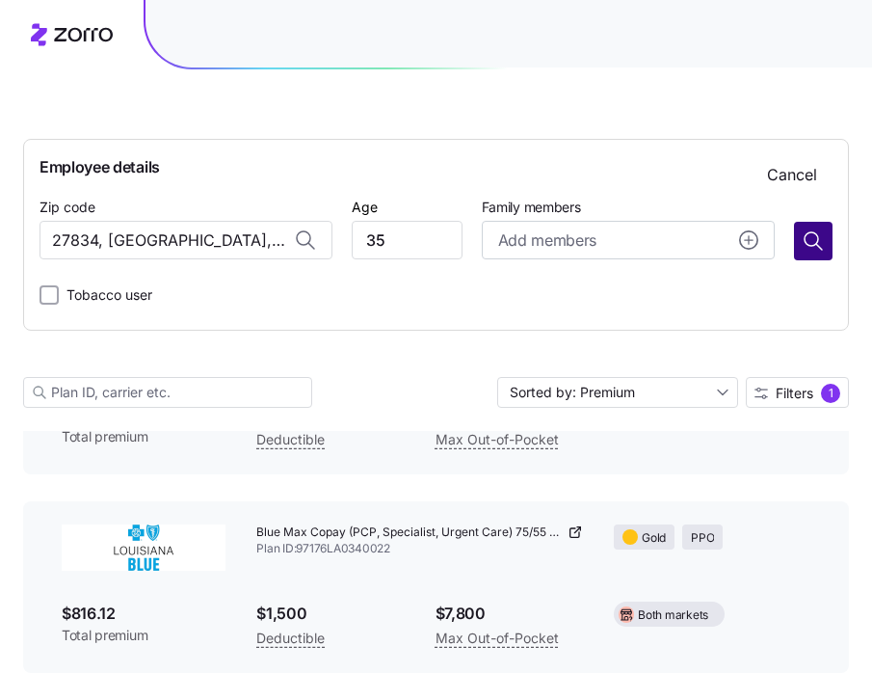
type input "27834, [GEOGRAPHIC_DATA], [GEOGRAPHIC_DATA]"
click at [805, 250] on icon "button" at bounding box center [813, 240] width 23 height 23
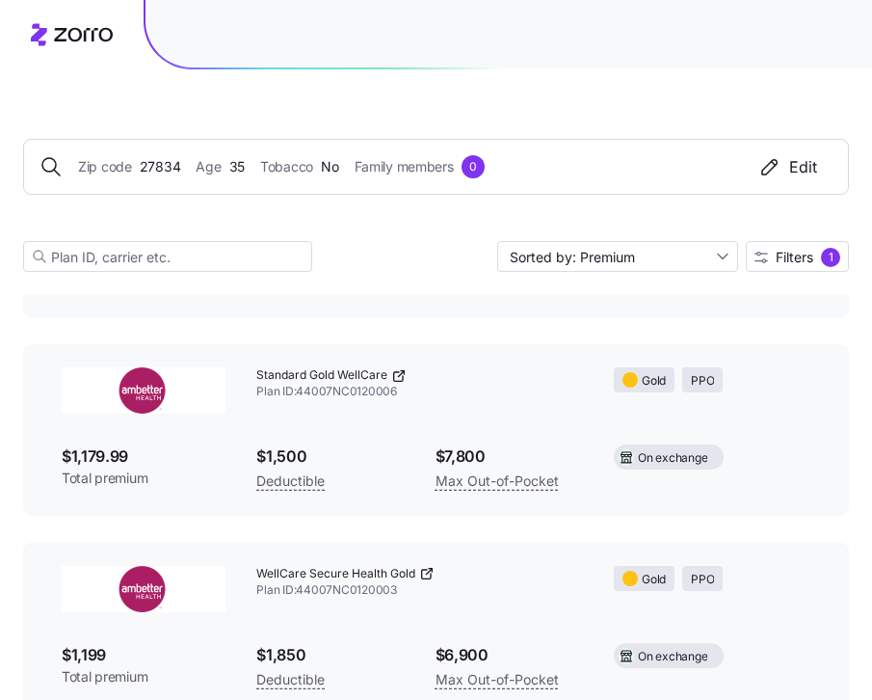
scroll to position [1898, 0]
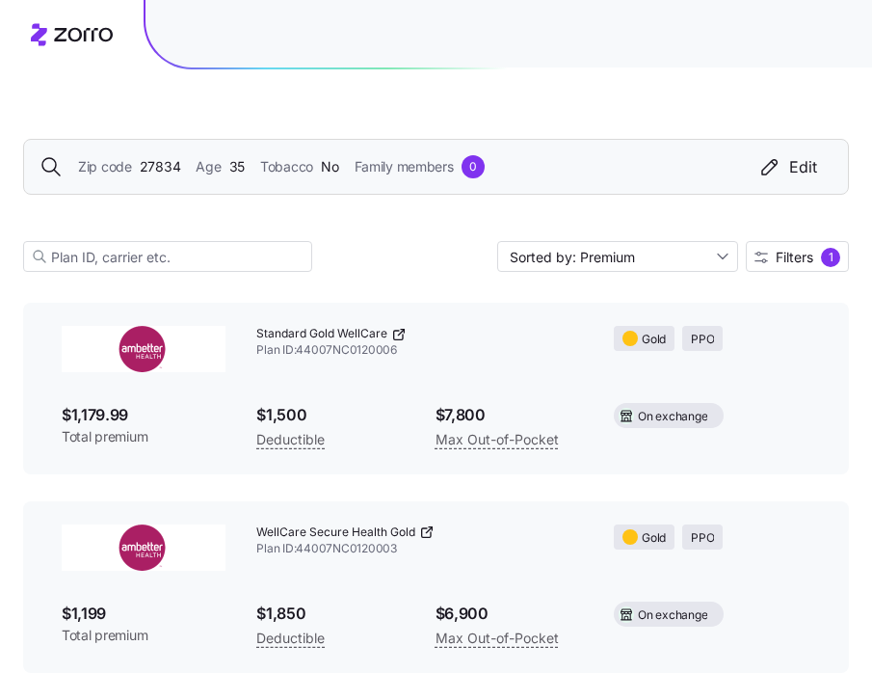
click at [171, 168] on span "27834" at bounding box center [160, 166] width 41 height 21
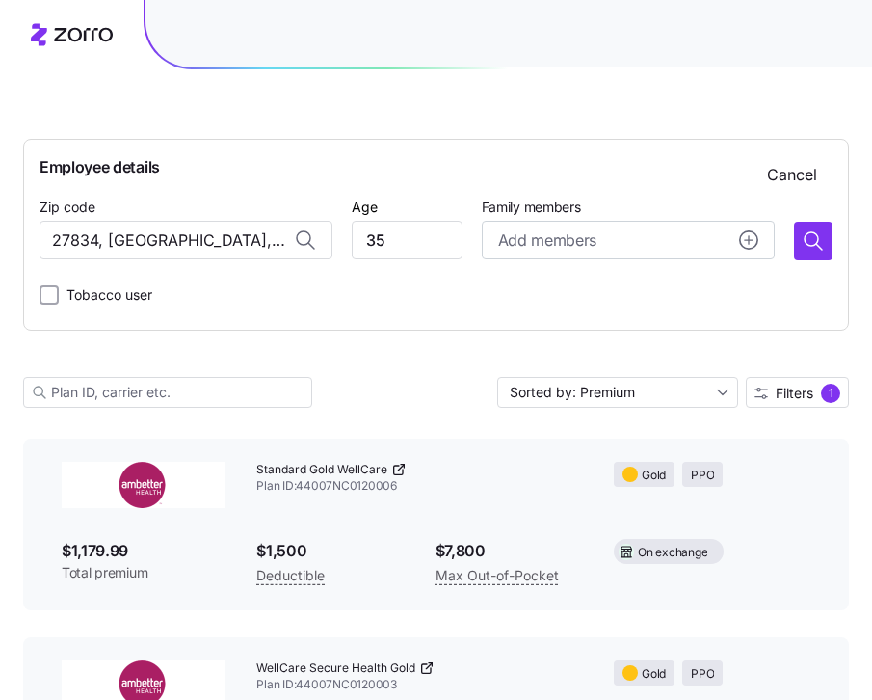
scroll to position [2034, 0]
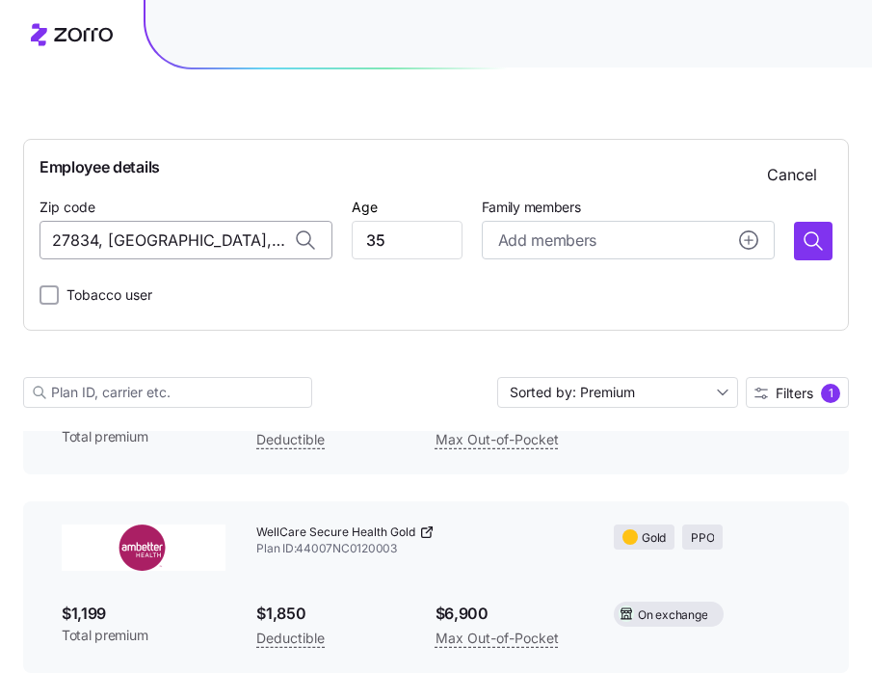
click at [253, 247] on input "27834, [GEOGRAPHIC_DATA], [GEOGRAPHIC_DATA]" at bounding box center [186, 240] width 293 height 39
drag, startPoint x: 259, startPoint y: 245, endPoint x: -23, endPoint y: 219, distance: 283.6
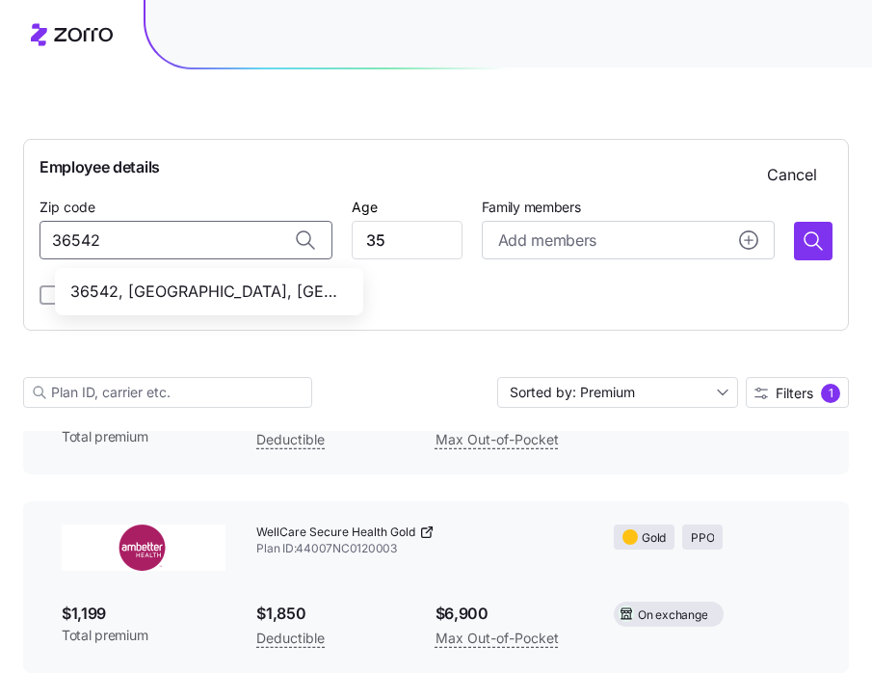
click at [227, 281] on span "36542, [GEOGRAPHIC_DATA], [GEOGRAPHIC_DATA]" at bounding box center [205, 292] width 270 height 24
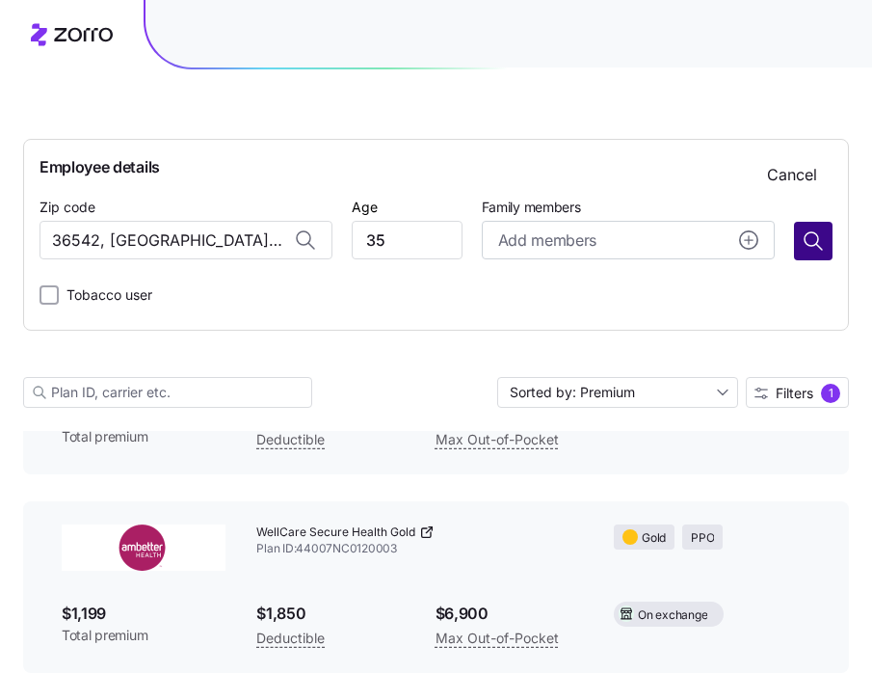
type input "36542, [GEOGRAPHIC_DATA], [GEOGRAPHIC_DATA]"
click at [807, 245] on icon "button" at bounding box center [813, 240] width 23 height 23
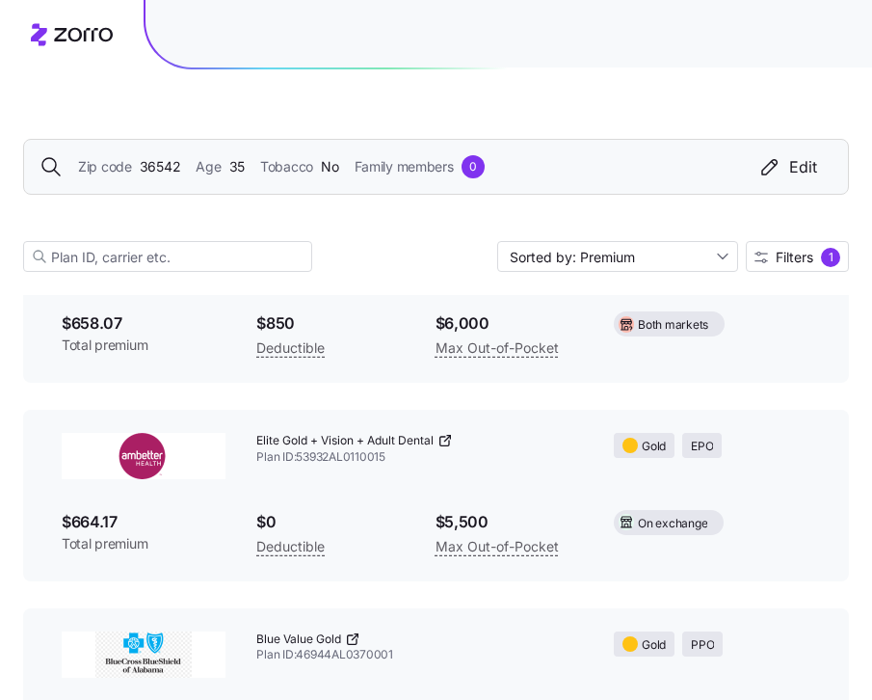
scroll to position [2294, 0]
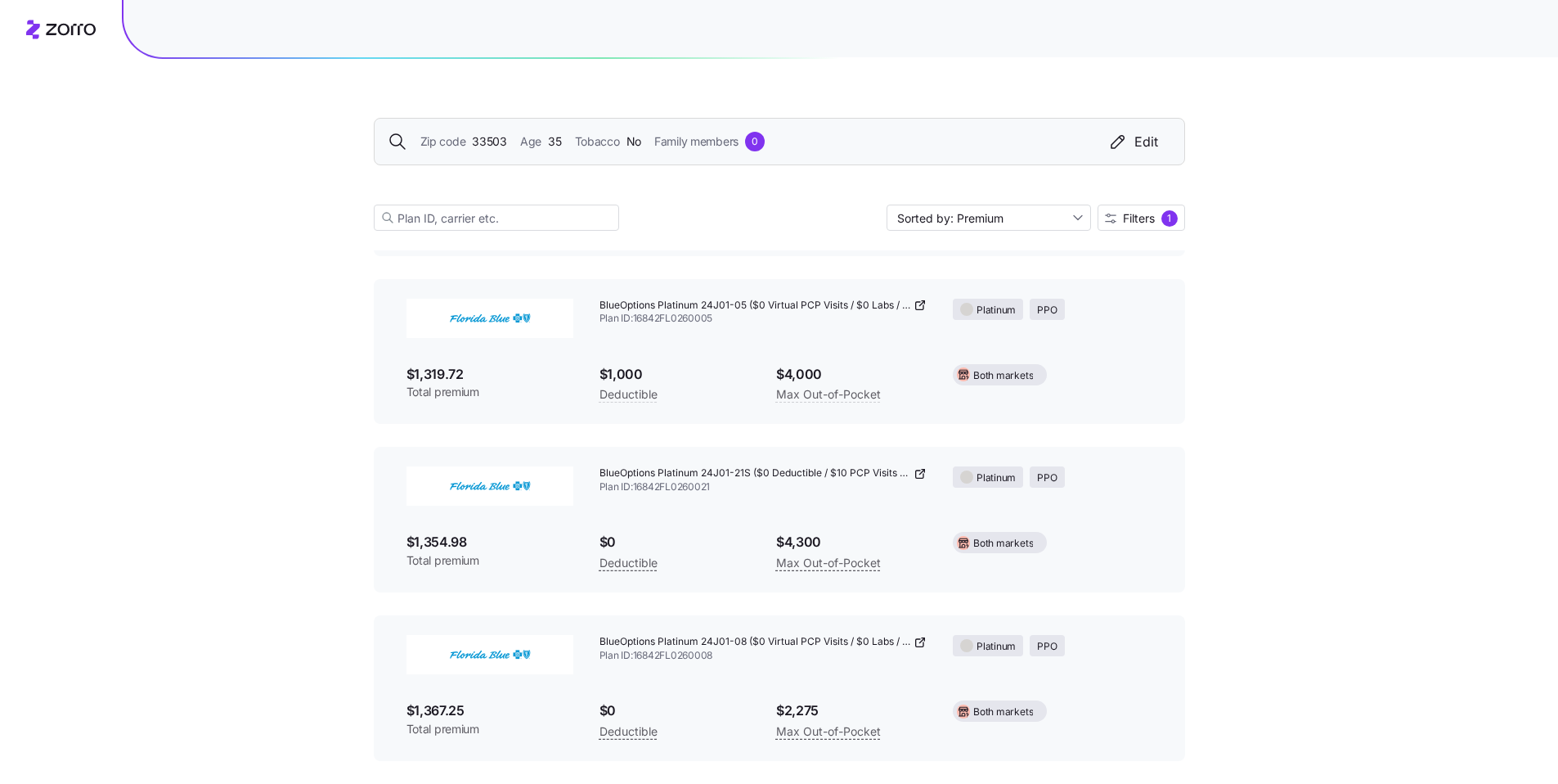
click at [483, 142] on span "33503" at bounding box center [489, 141] width 35 height 18
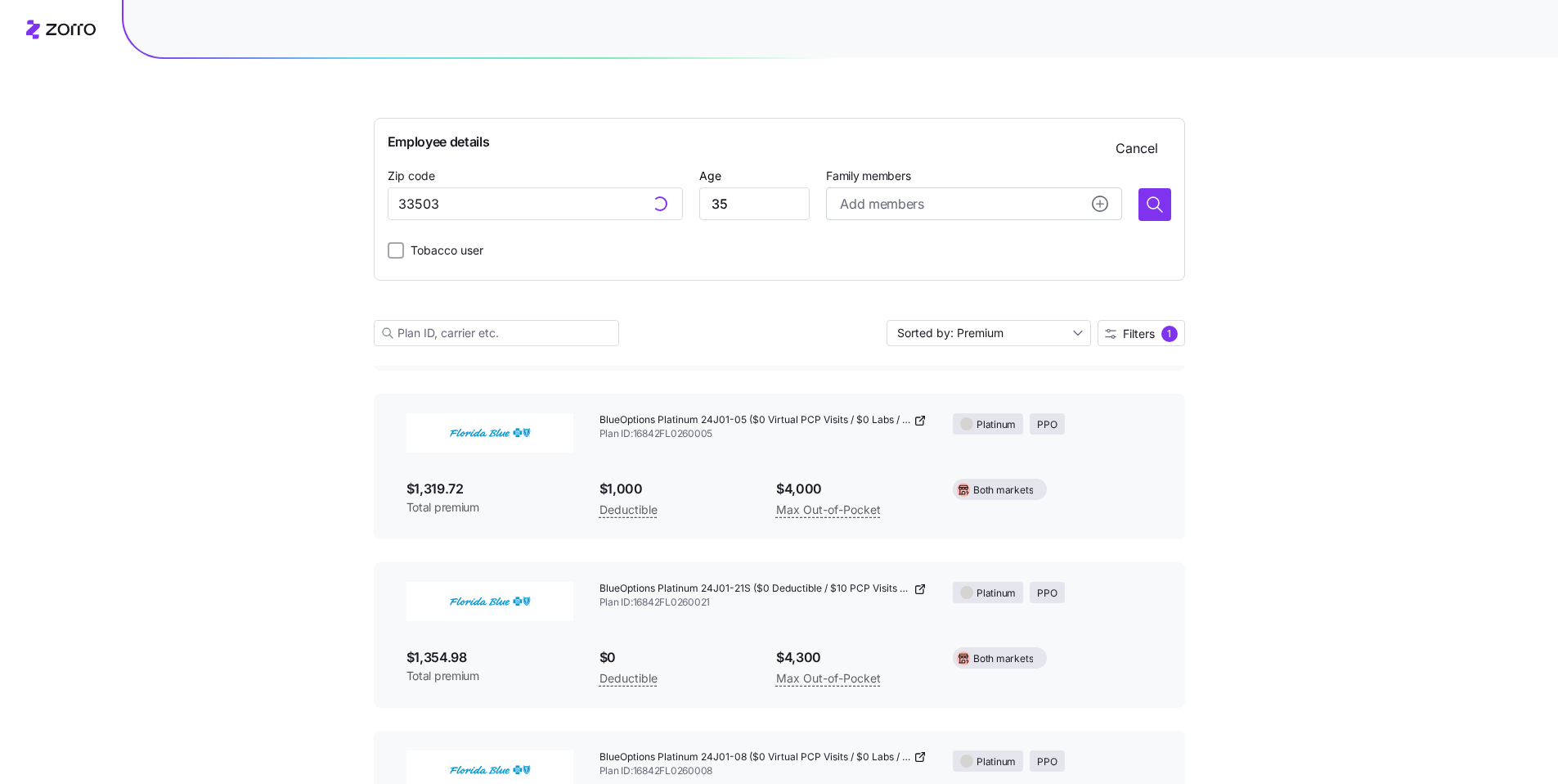
scroll to position [1368, 0]
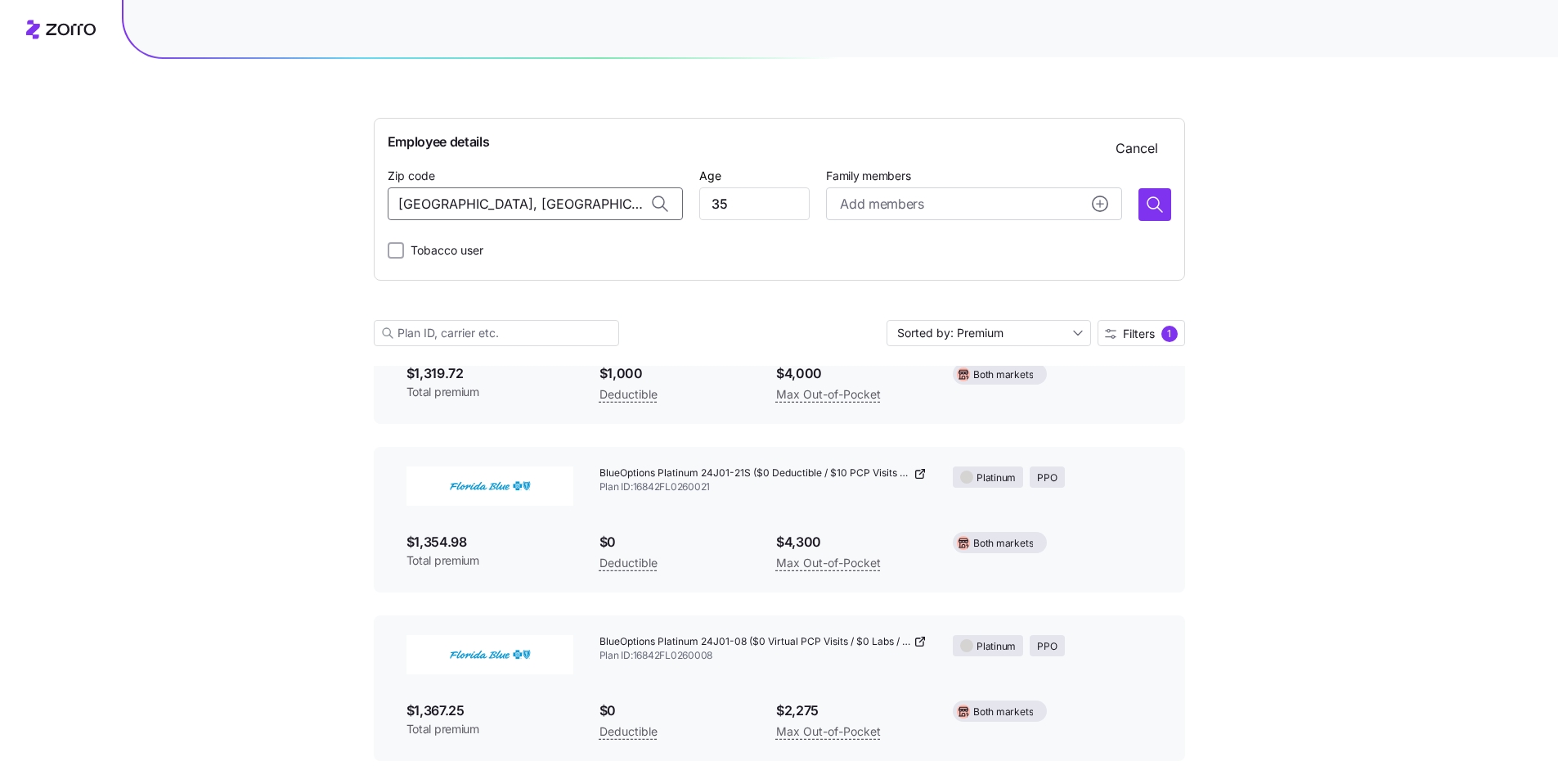
drag, startPoint x: 463, startPoint y: 209, endPoint x: 352, endPoint y: 202, distance: 111.2
click at [572, 211] on input "[GEOGRAPHIC_DATA], [GEOGRAPHIC_DATA]" at bounding box center [535, 204] width 295 height 33
drag, startPoint x: 595, startPoint y: 210, endPoint x: 321, endPoint y: 195, distance: 274.4
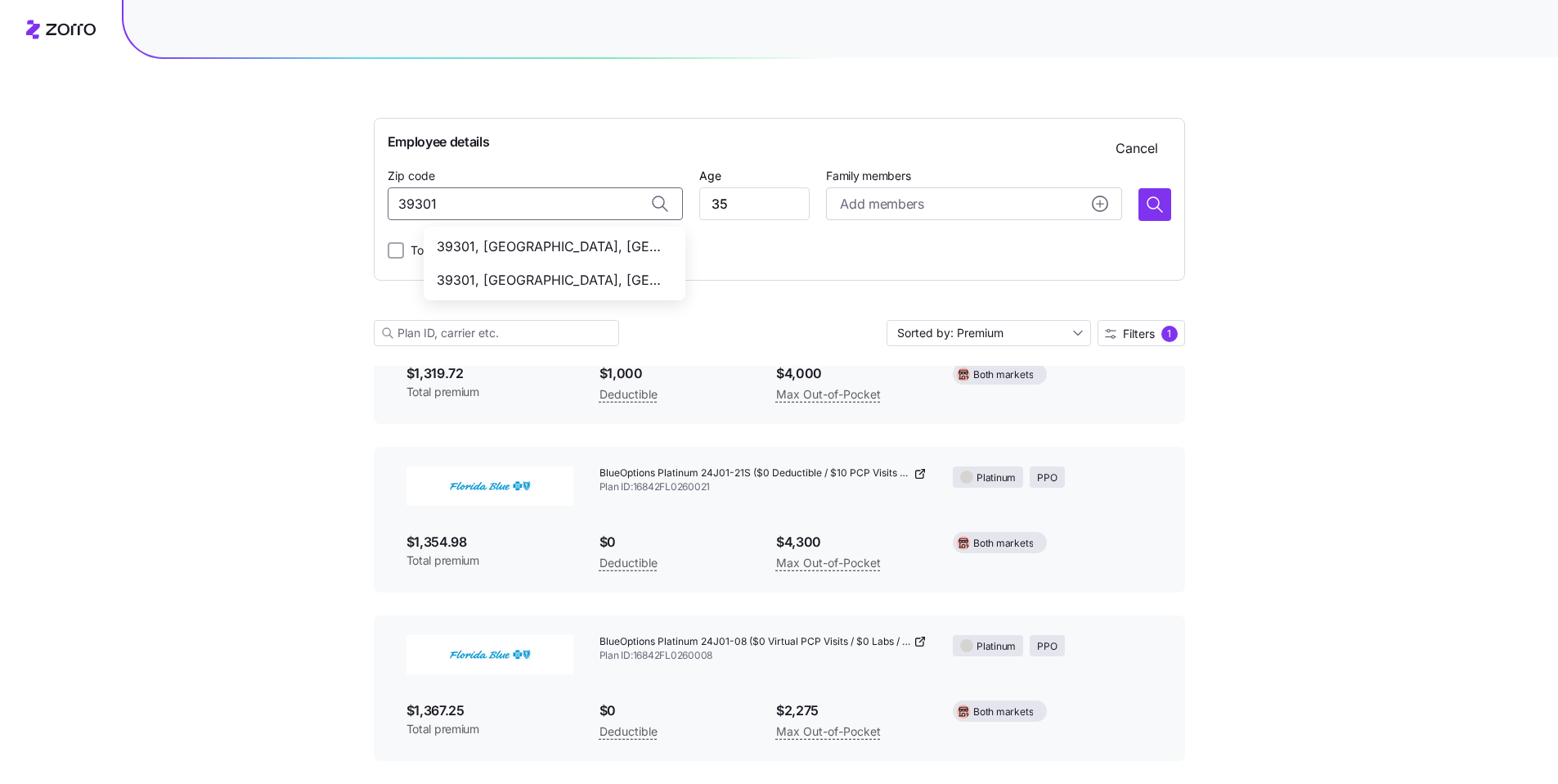
click at [575, 250] on span "39301, [GEOGRAPHIC_DATA], [GEOGRAPHIC_DATA]" at bounding box center [552, 247] width 229 height 20
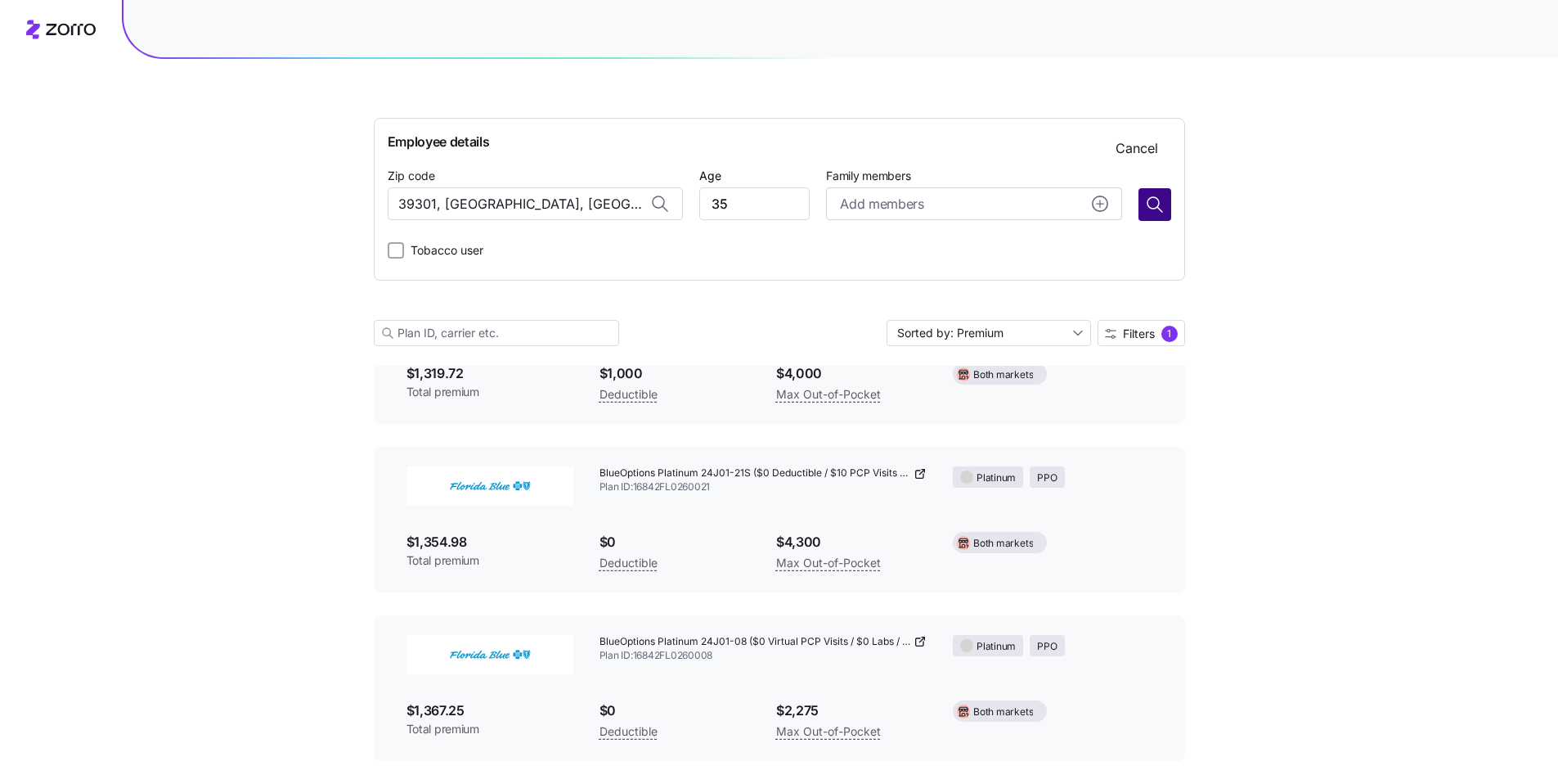
type input "39301, [GEOGRAPHIC_DATA], [GEOGRAPHIC_DATA]"
click at [1152, 202] on icon "button" at bounding box center [1155, 204] width 20 height 20
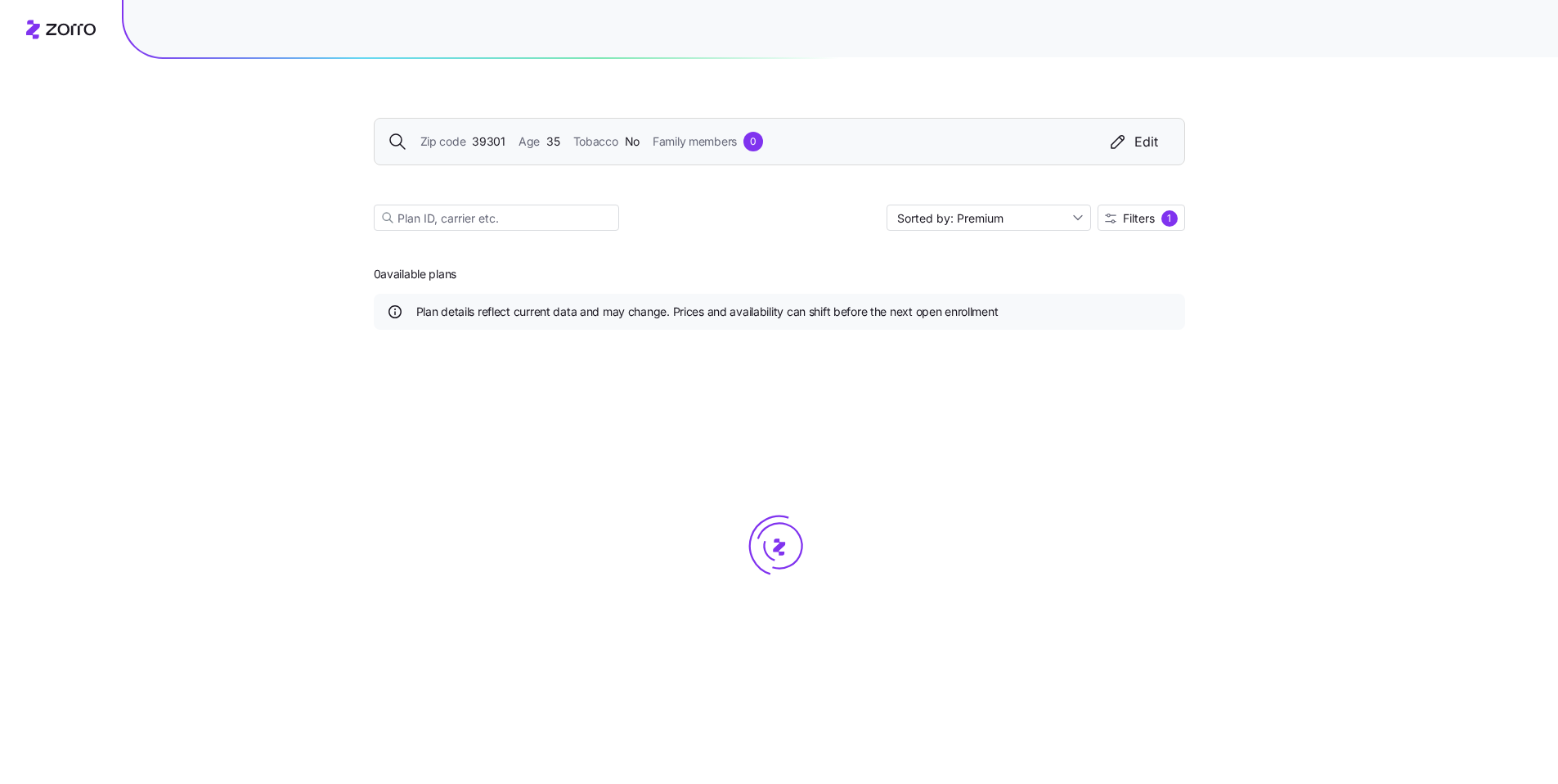
scroll to position [0, 0]
click at [1152, 221] on span "Filters" at bounding box center [1145, 218] width 32 height 11
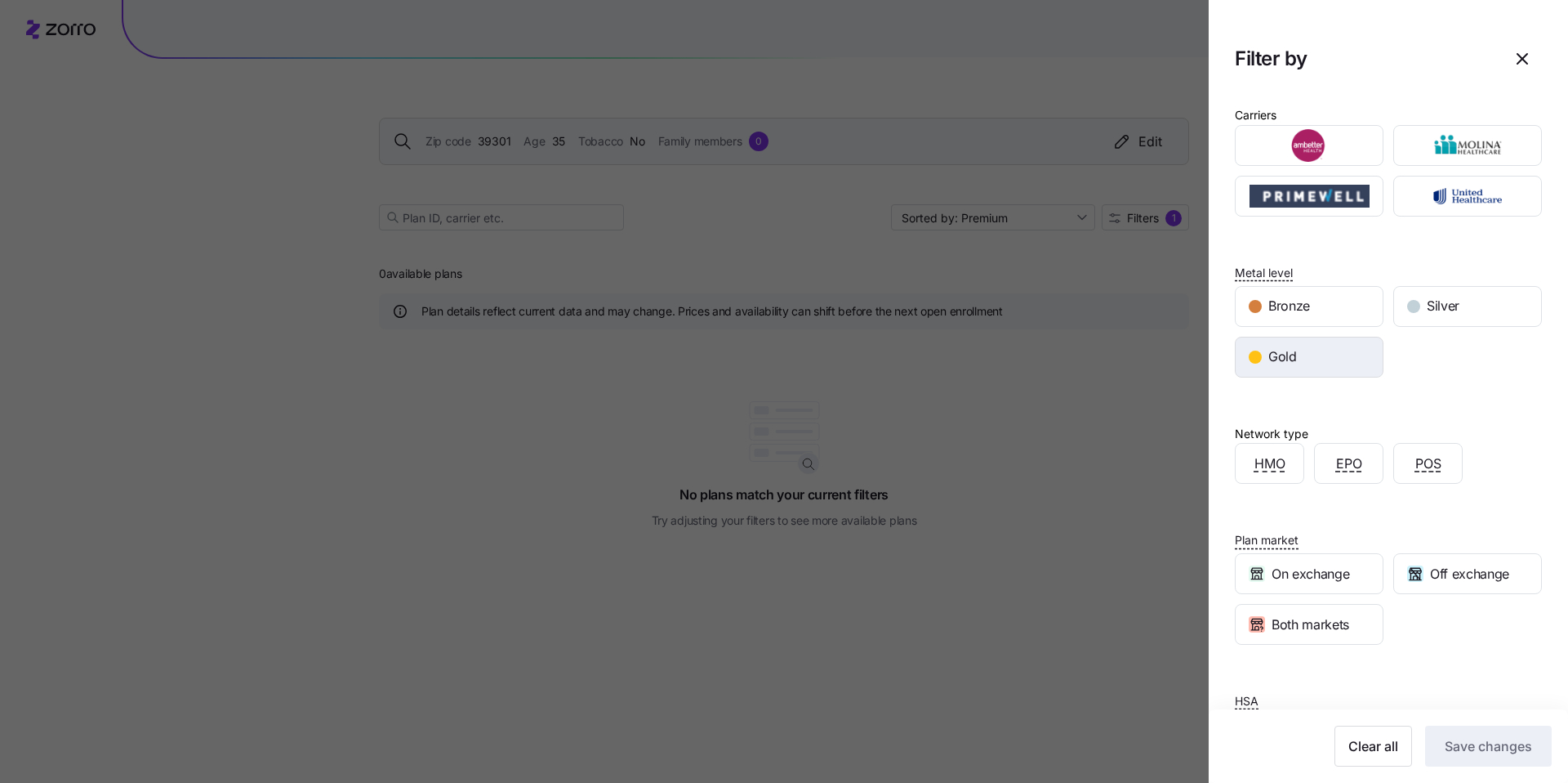
click at [1364, 344] on div "Gold" at bounding box center [1310, 357] width 147 height 39
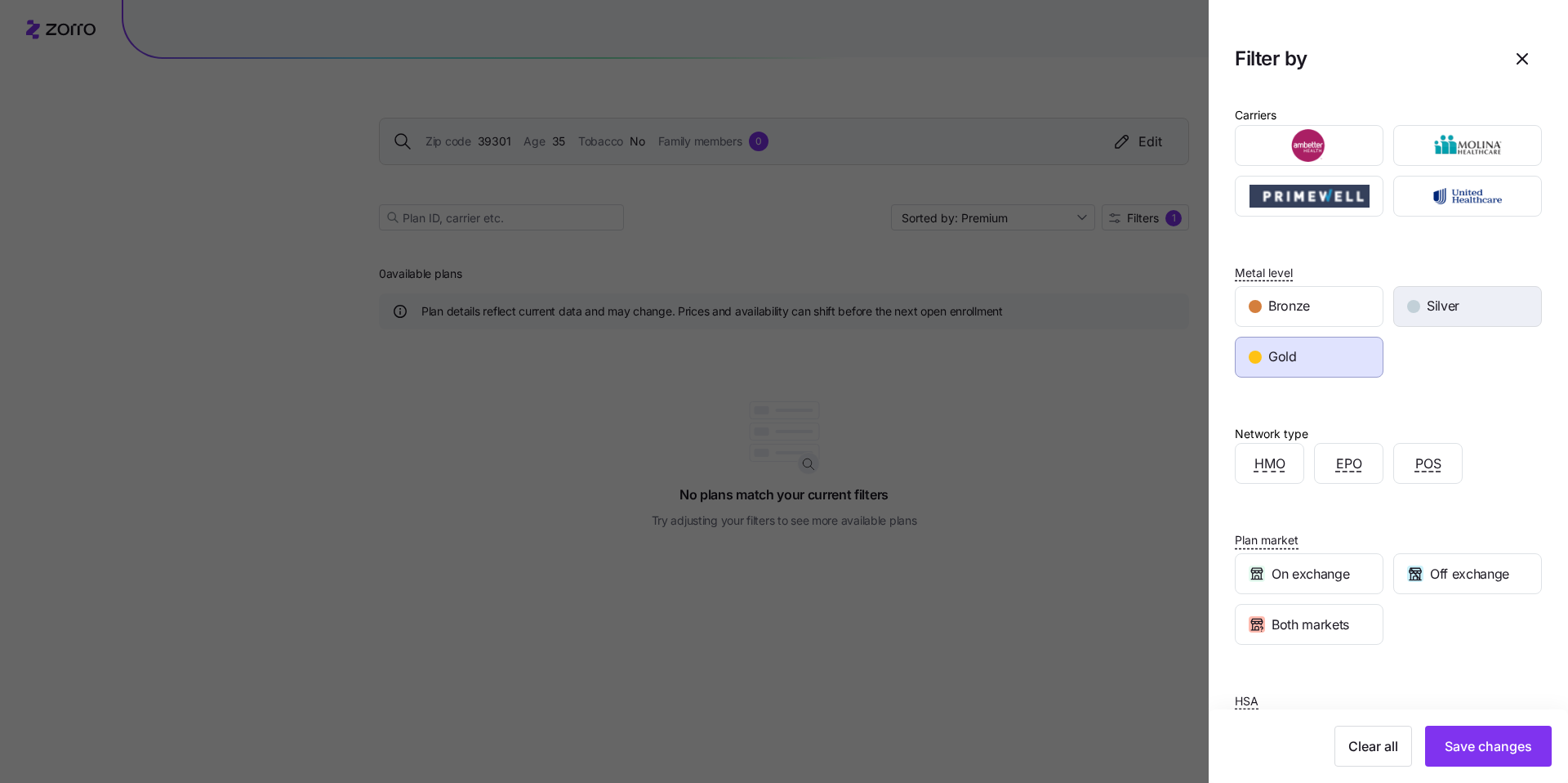
click at [1443, 314] on span "Silver" at bounding box center [1443, 306] width 33 height 20
click at [1504, 755] on span "Save changes" at bounding box center [1488, 746] width 87 height 19
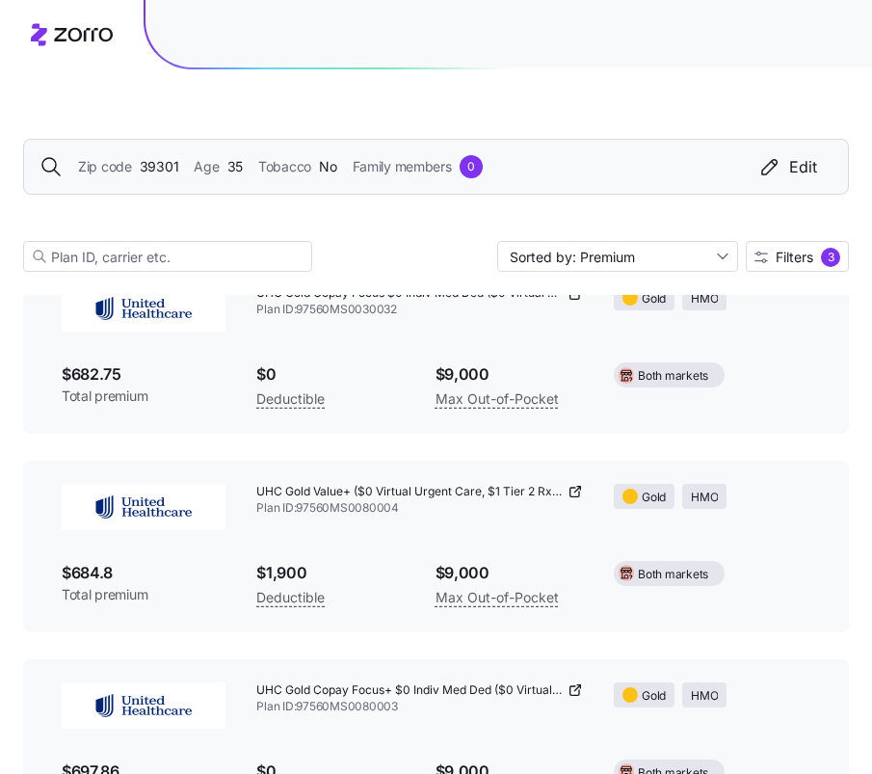
scroll to position [9767, 0]
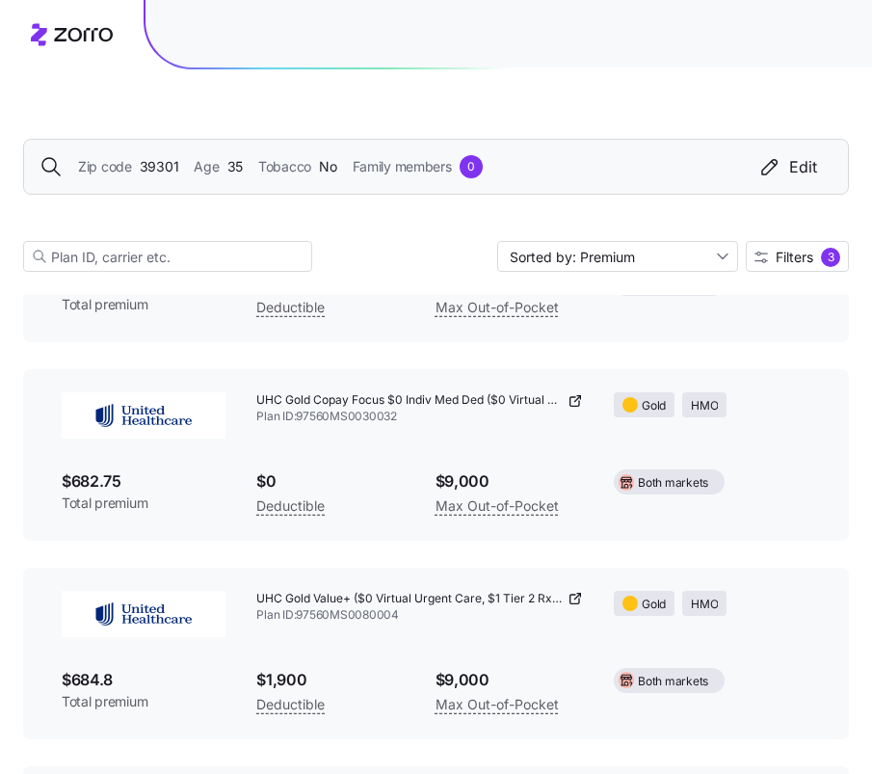
click at [158, 168] on span "39301" at bounding box center [160, 166] width 40 height 21
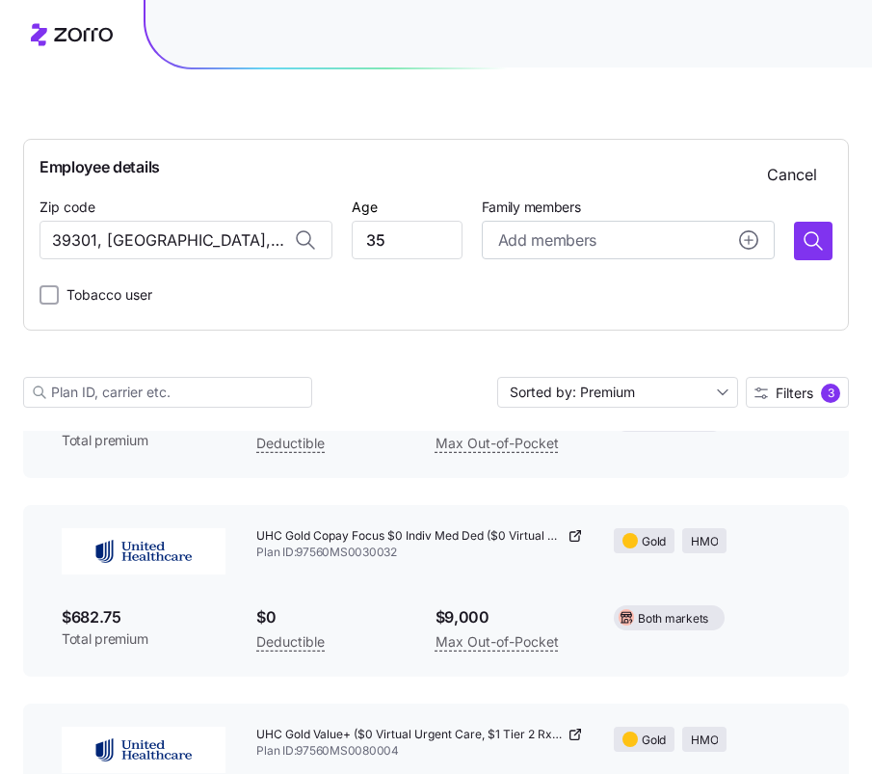
scroll to position [9902, 0]
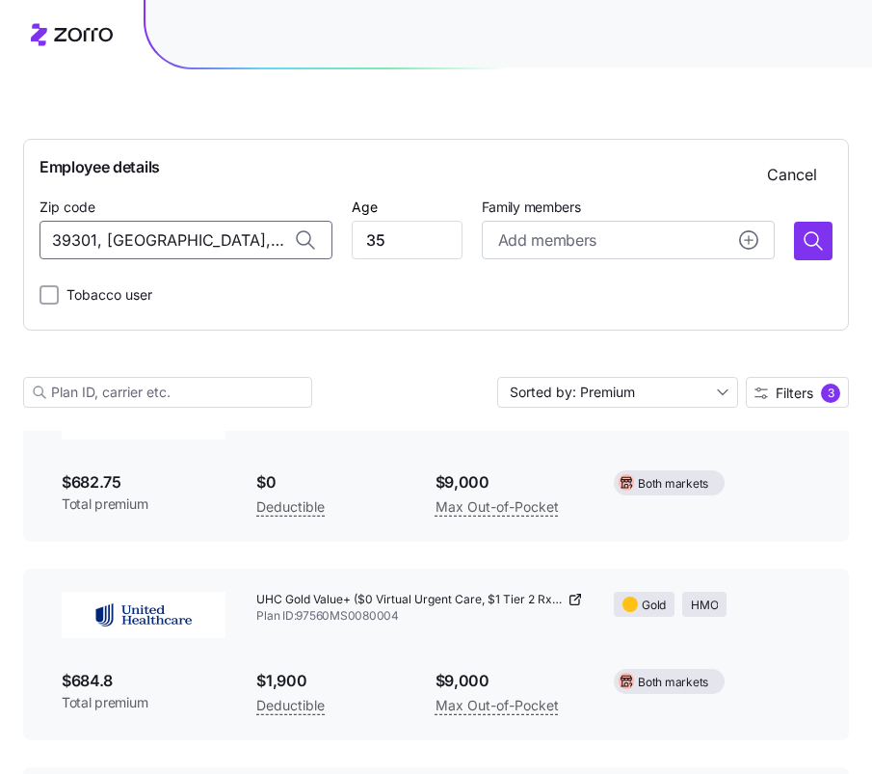
drag, startPoint x: 274, startPoint y: 247, endPoint x: 19, endPoint y: 217, distance: 256.2
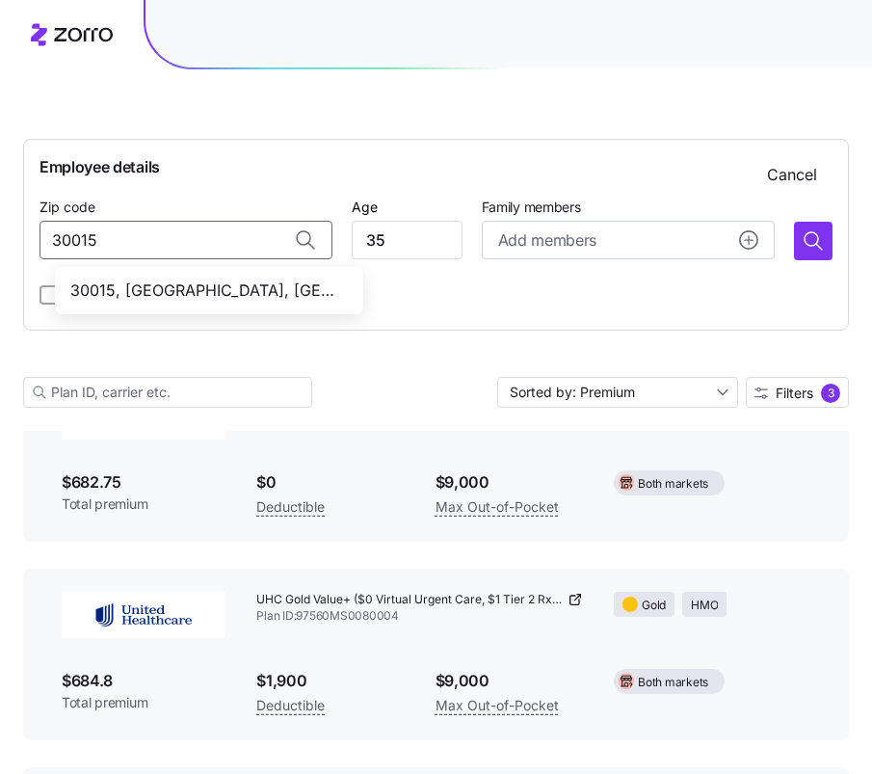
click at [171, 284] on span "30015, Newton County, GA" at bounding box center [205, 291] width 270 height 24
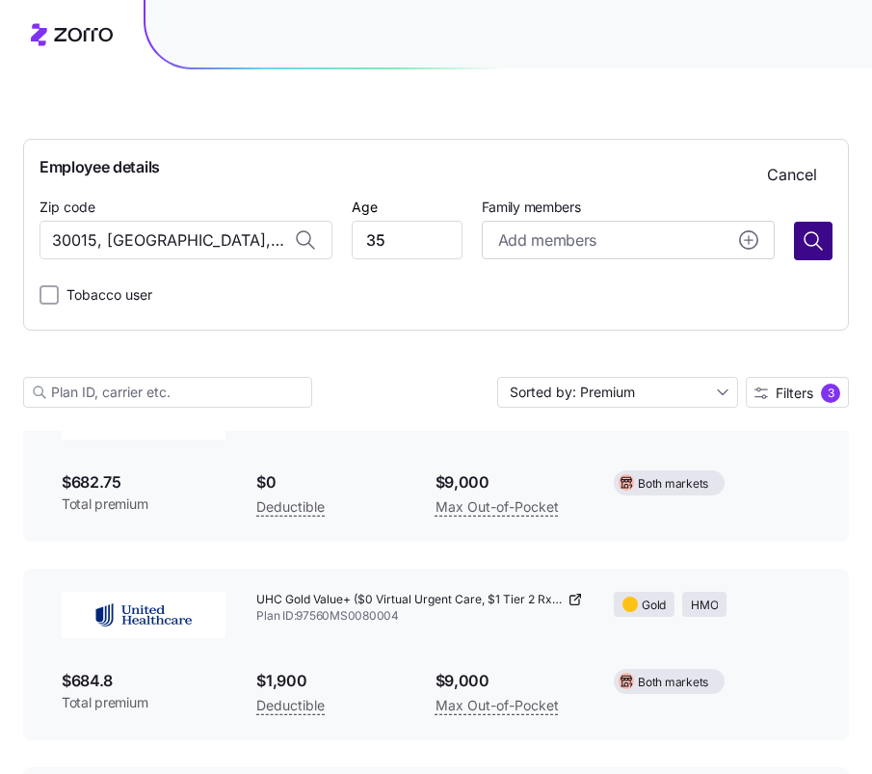
type input "30015, Newton County, GA"
click at [820, 246] on icon "button" at bounding box center [813, 240] width 23 height 23
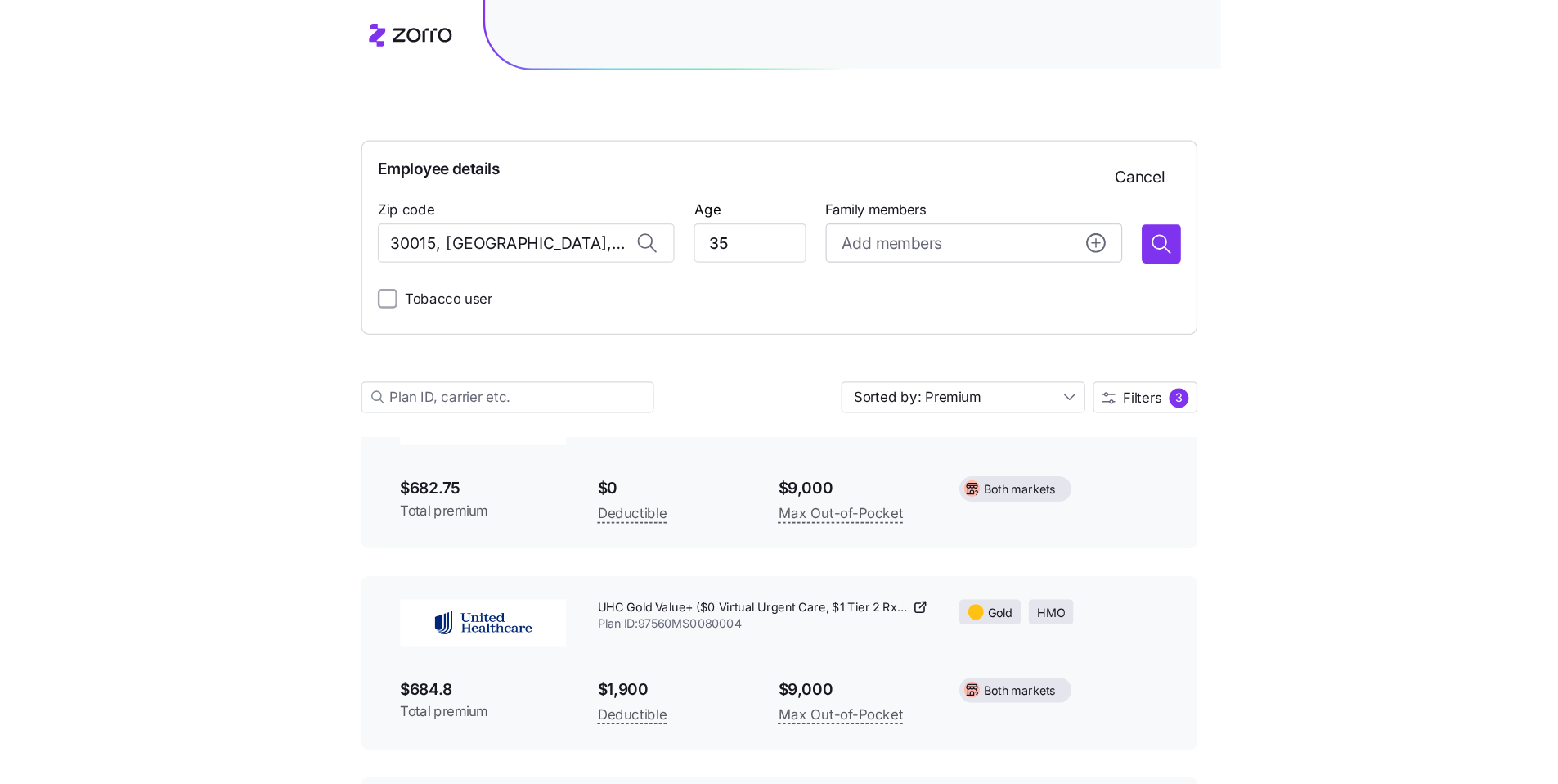
scroll to position [20, 0]
